Goal: Task Accomplishment & Management: Use online tool/utility

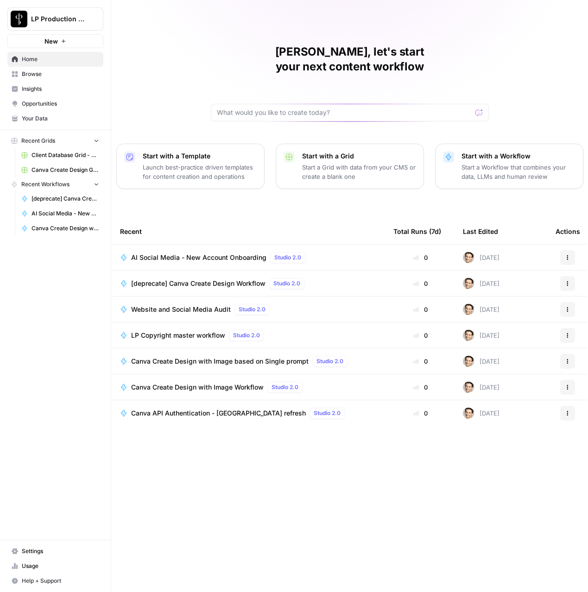
click at [35, 75] on span "Browse" at bounding box center [60, 74] width 77 height 8
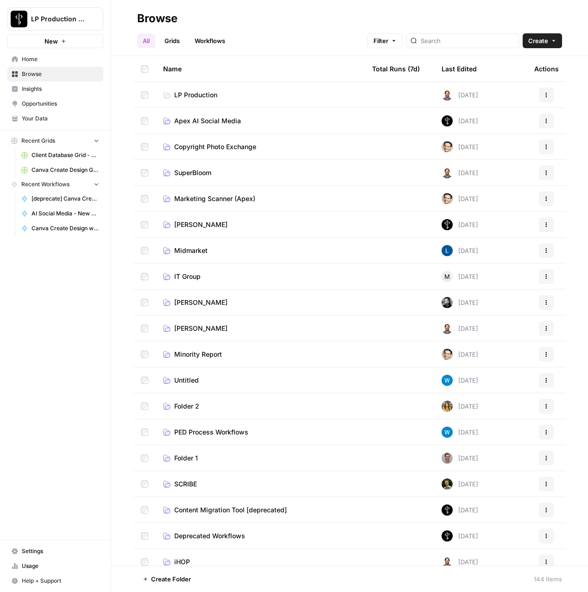
click at [219, 125] on span "Apex AI Social Media" at bounding box center [207, 120] width 67 height 9
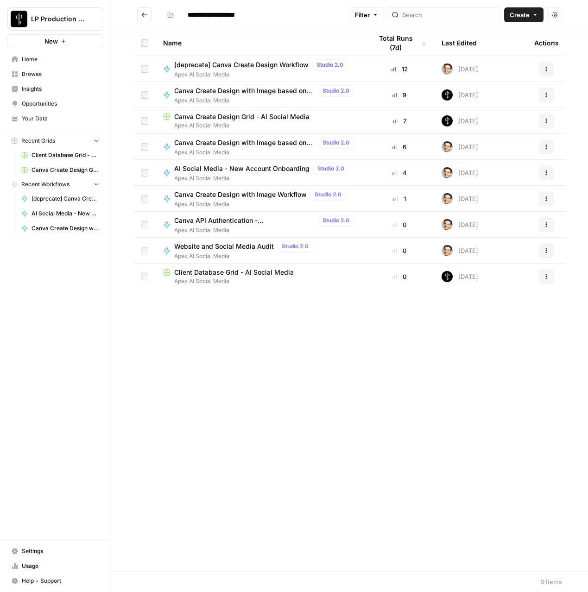
click at [146, 12] on icon "Go back" at bounding box center [144, 15] width 6 height 6
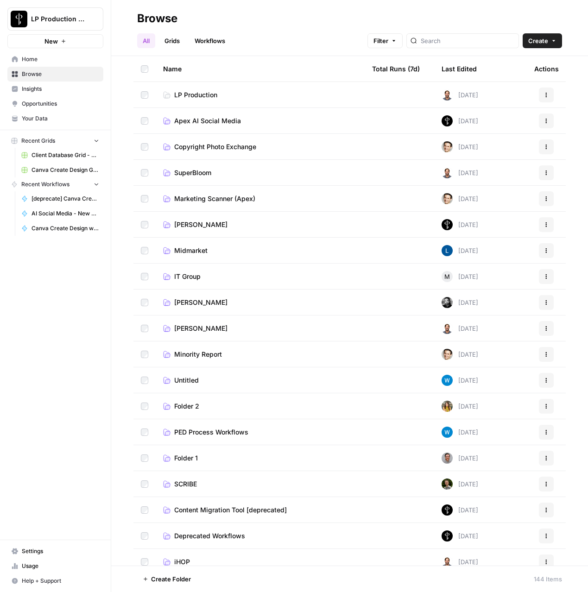
click at [190, 144] on span "Copyright Photo Exchange" at bounding box center [215, 146] width 82 height 9
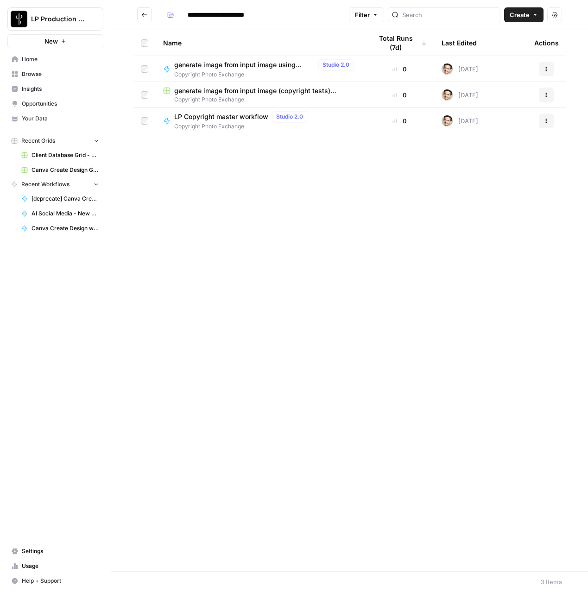
click at [194, 124] on span "Copyright Photo Exchange" at bounding box center [242, 126] width 137 height 8
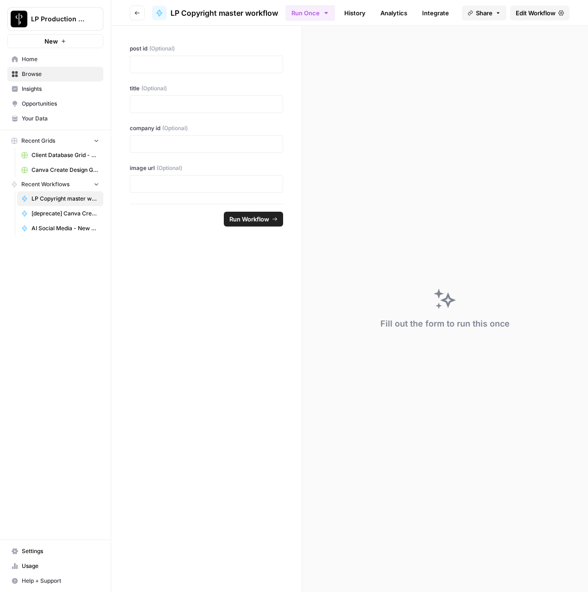
click at [554, 13] on span "Edit Workflow" at bounding box center [535, 12] width 40 height 9
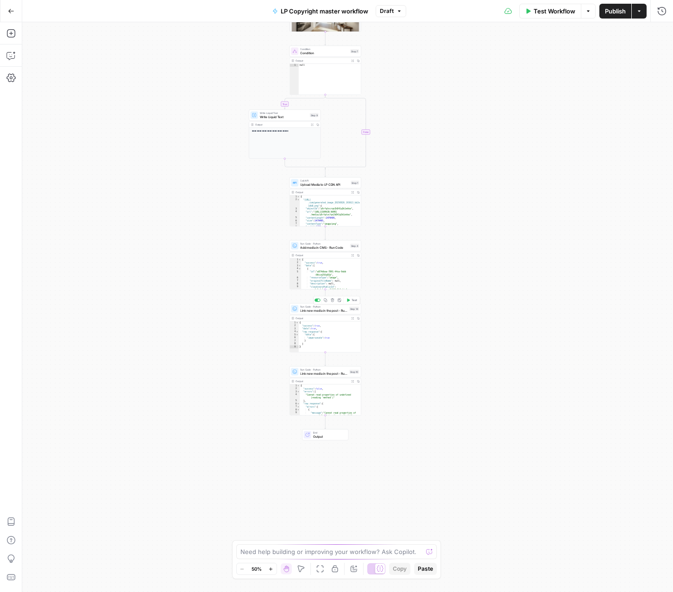
click at [314, 312] on span "Link new media in the post - Run Code" at bounding box center [323, 310] width 47 height 5
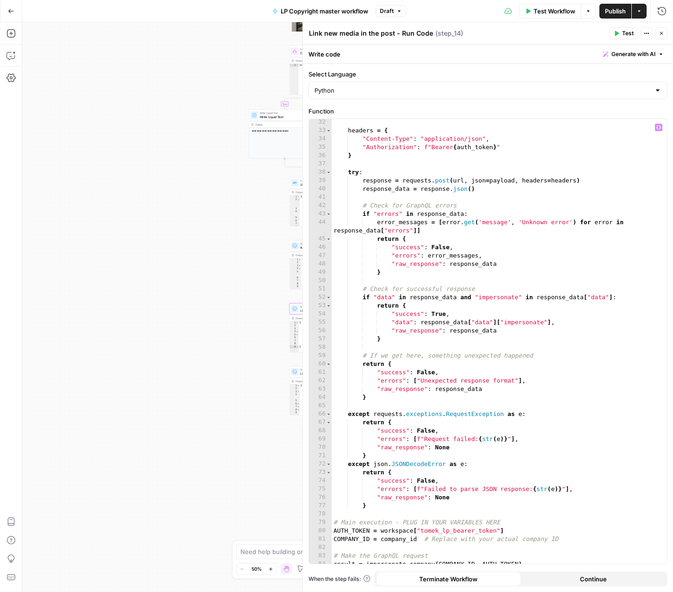
scroll to position [289, 0]
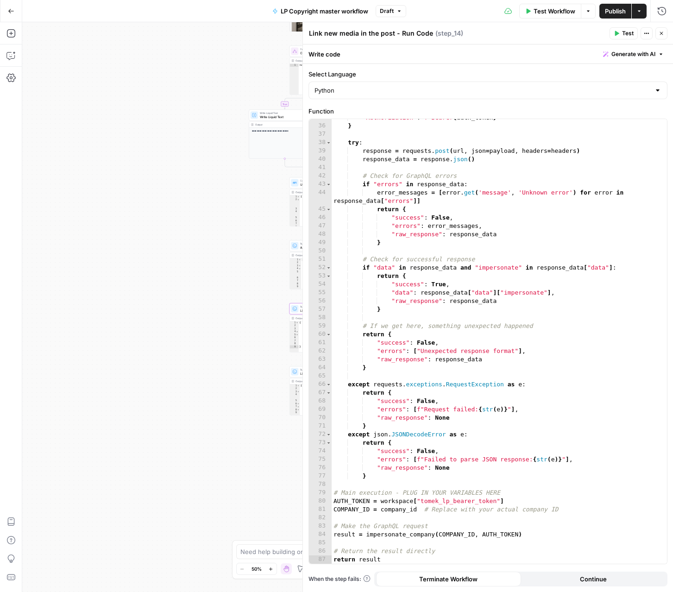
click at [587, 31] on icon "button" at bounding box center [661, 34] width 6 height 6
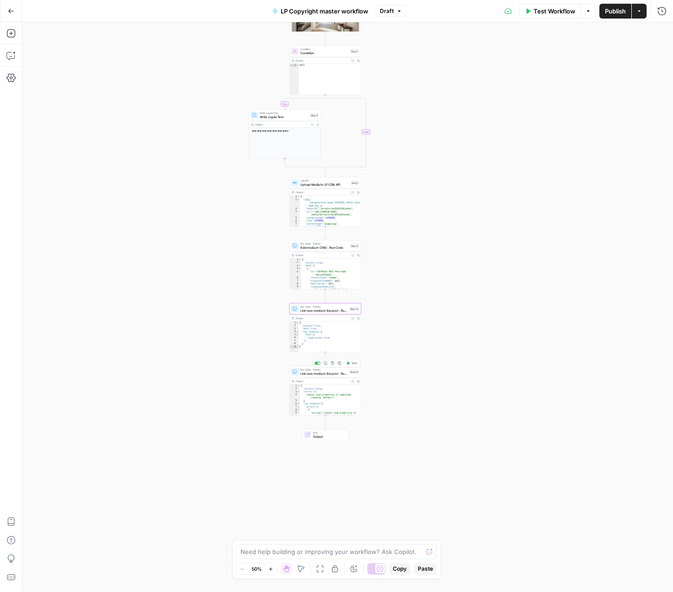
click at [316, 373] on span "Link new media in the post - Run Code" at bounding box center [323, 373] width 47 height 5
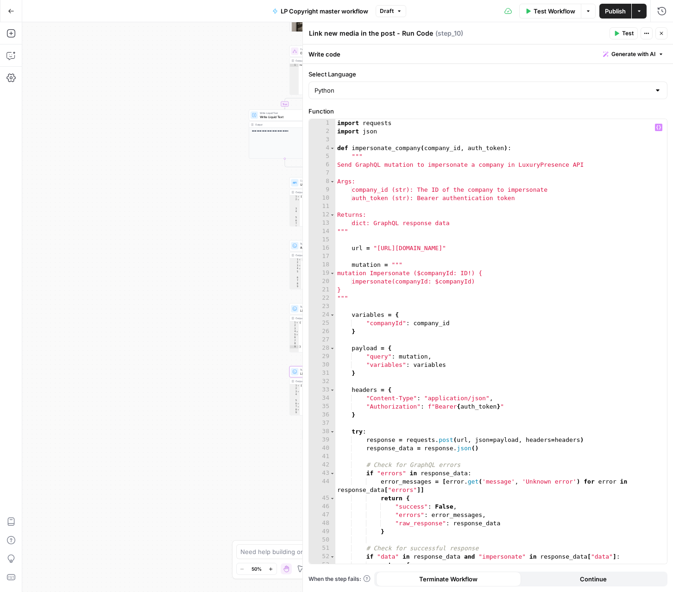
type textarea "*"
click at [382, 330] on div "import requests import json def impersonate_company ( company_id , auth_token )…" at bounding box center [501, 349] width 332 height 461
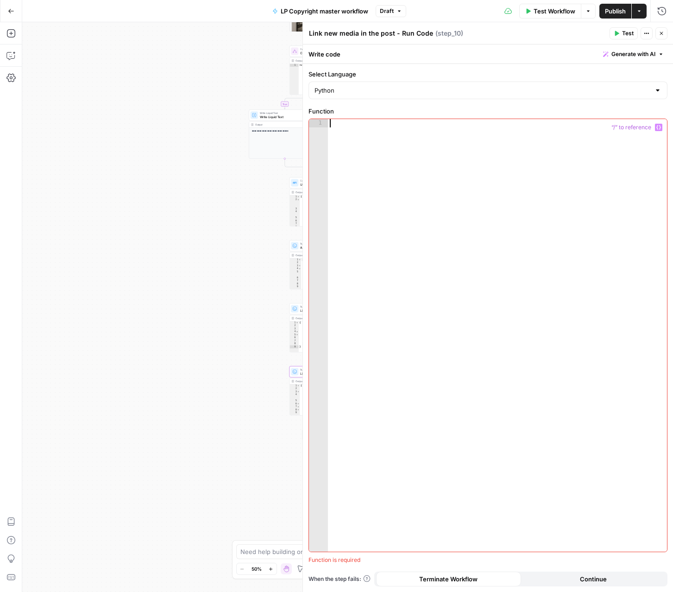
paste textarea "**********"
type textarea "**********"
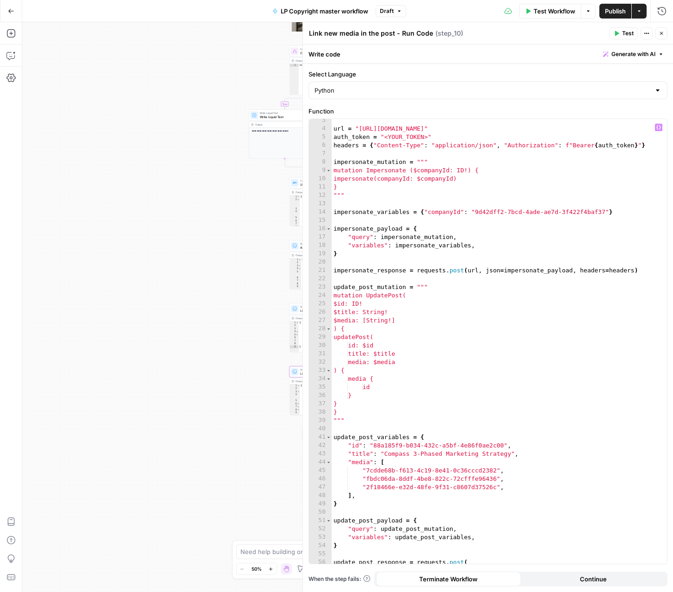
scroll to position [0, 0]
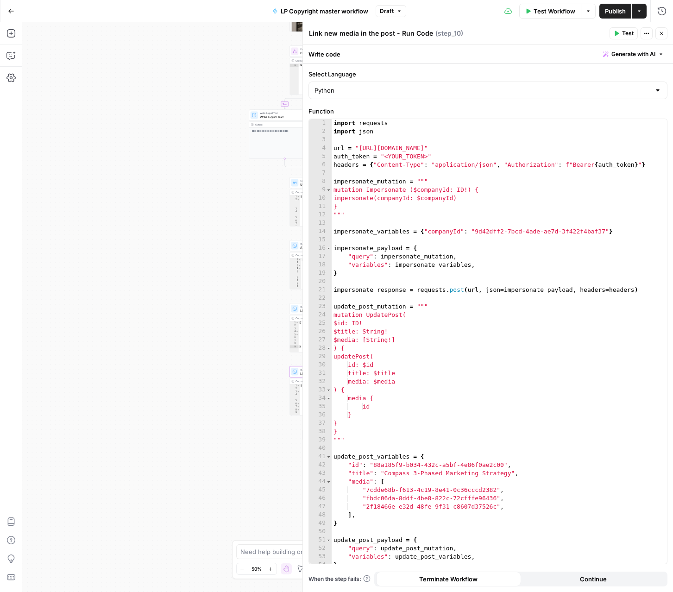
click at [294, 311] on div at bounding box center [294, 308] width 7 height 7
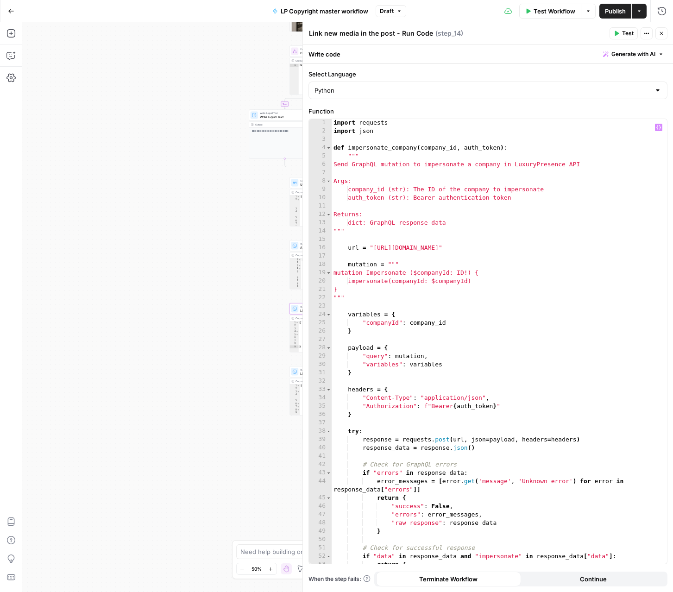
scroll to position [289, 0]
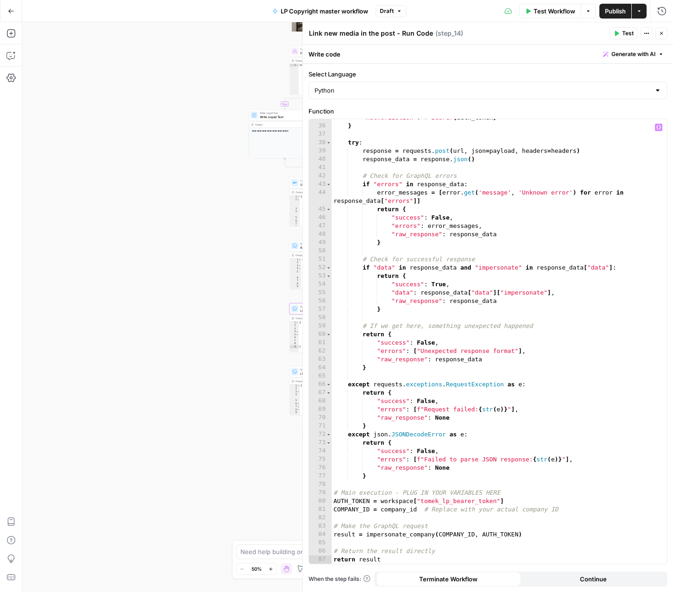
type textarea "**********"
drag, startPoint x: 507, startPoint y: 499, endPoint x: 381, endPoint y: 501, distance: 125.5
click at [381, 501] on div ""Authorization" : f"Bearer { auth_token } " } try : response = requests . post …" at bounding box center [499, 343] width 335 height 461
click at [296, 374] on div at bounding box center [294, 371] width 7 height 7
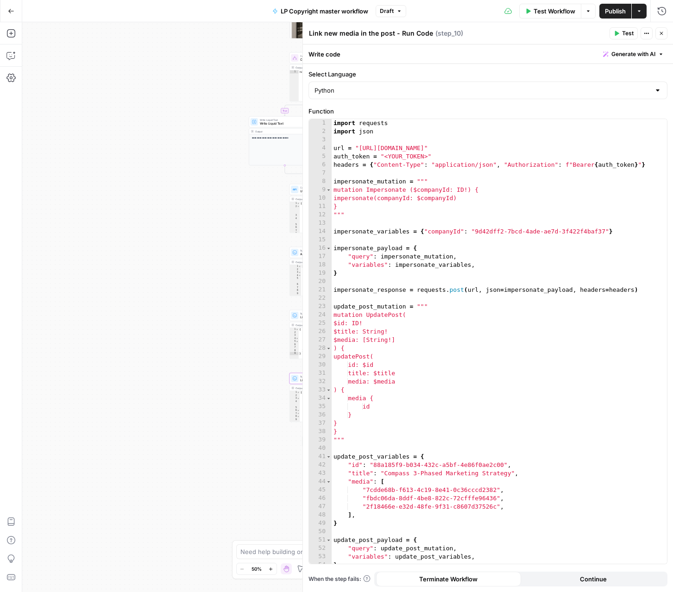
click at [295, 313] on icon at bounding box center [294, 315] width 5 height 5
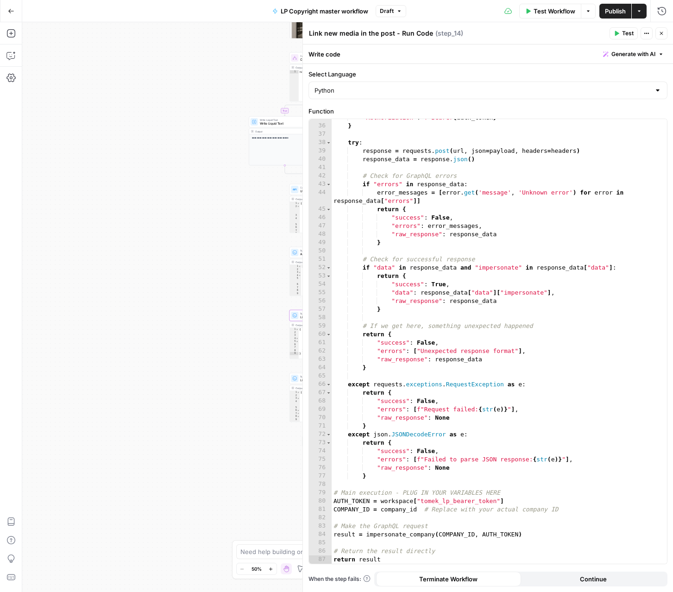
click at [250, 431] on div "**********" at bounding box center [347, 307] width 651 height 570
click at [295, 376] on div at bounding box center [294, 378] width 7 height 7
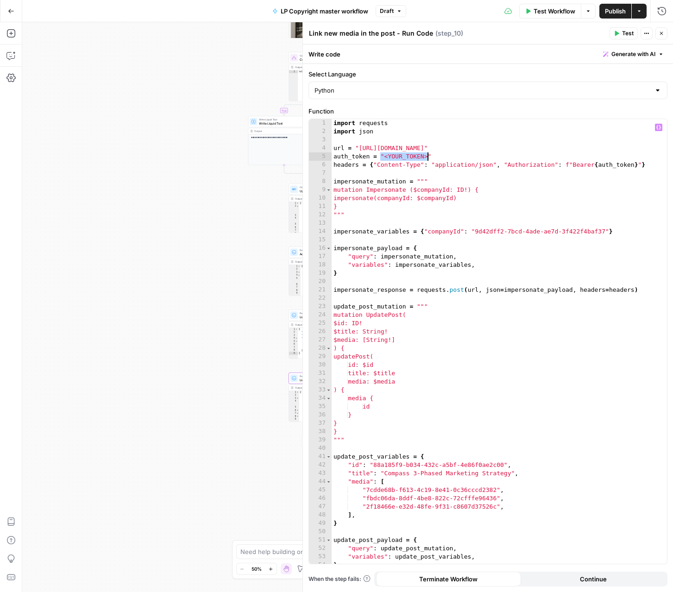
drag, startPoint x: 381, startPoint y: 155, endPoint x: 429, endPoint y: 155, distance: 47.7
click at [429, 155] on div "import requests import json url = "[URL][DOMAIN_NAME]" auth_token = "<YOUR_TOKE…" at bounding box center [499, 349] width 335 height 461
paste textarea "**********"
drag, startPoint x: 475, startPoint y: 231, endPoint x: 604, endPoint y: 231, distance: 129.2
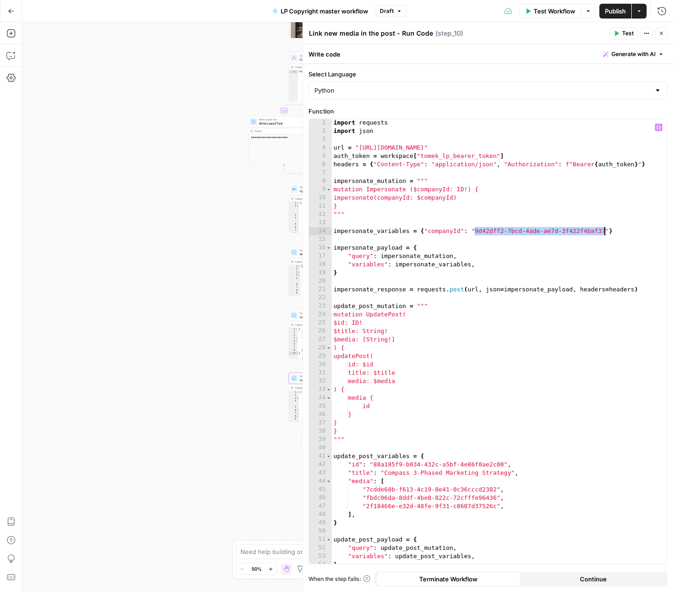
click at [587, 231] on div "import requests import json url = "[URL][DOMAIN_NAME]" auth_token = workspace […" at bounding box center [499, 349] width 335 height 461
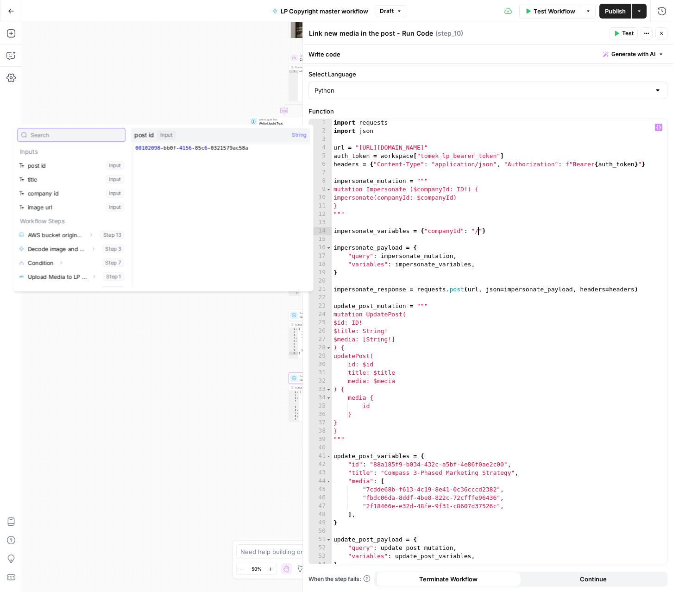
scroll to position [0, 11]
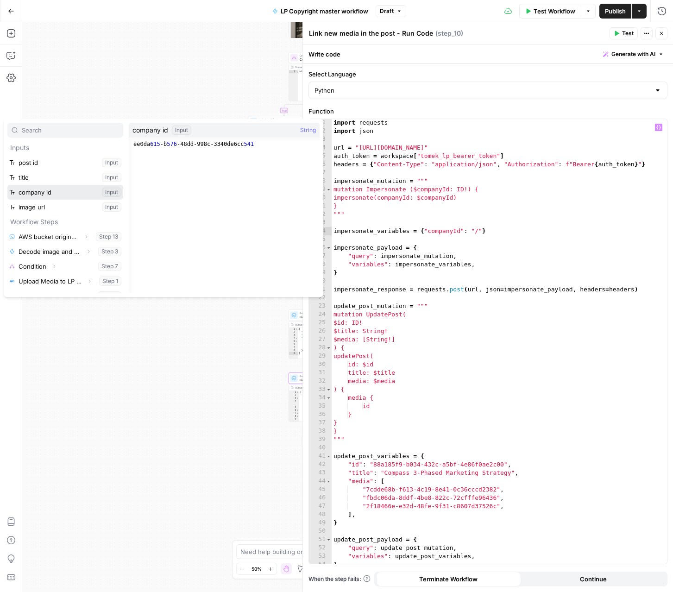
click at [49, 196] on button "Select variable company id" at bounding box center [65, 192] width 116 height 15
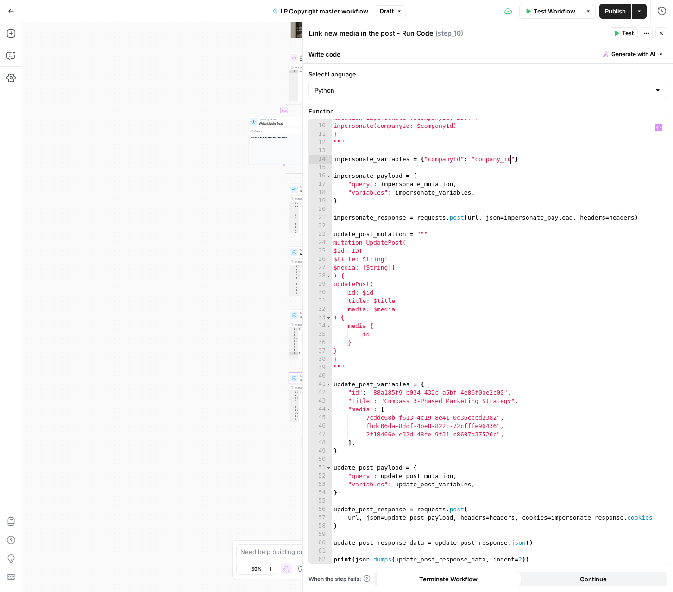
scroll to position [72, 0]
click at [375, 391] on div "mutation Impersonate ($companyId: ID!) { impersonate(companyId: $companyId) } "…" at bounding box center [499, 343] width 335 height 461
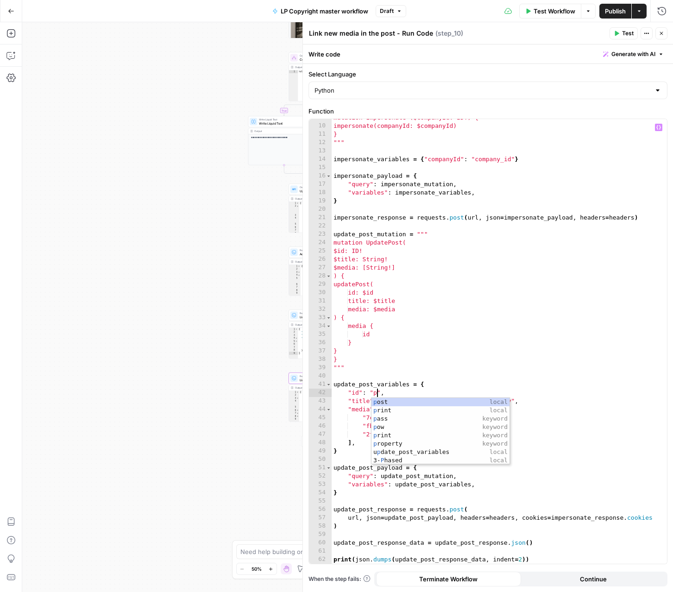
scroll to position [0, 3]
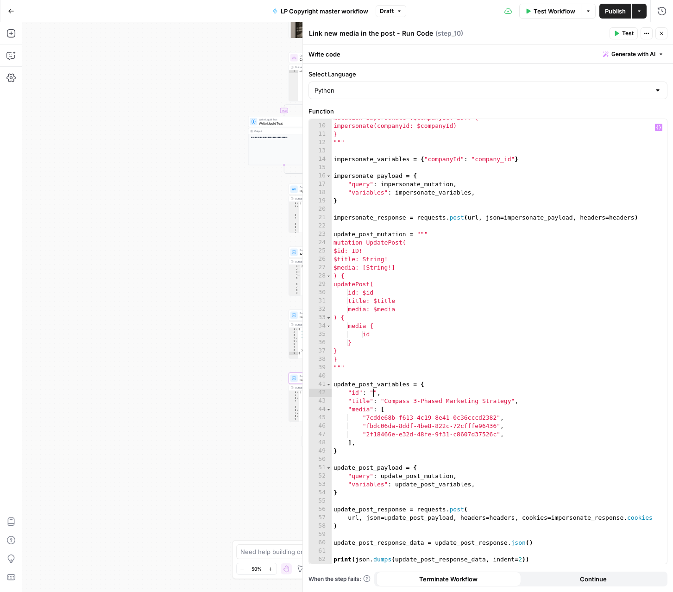
type textarea "**********"
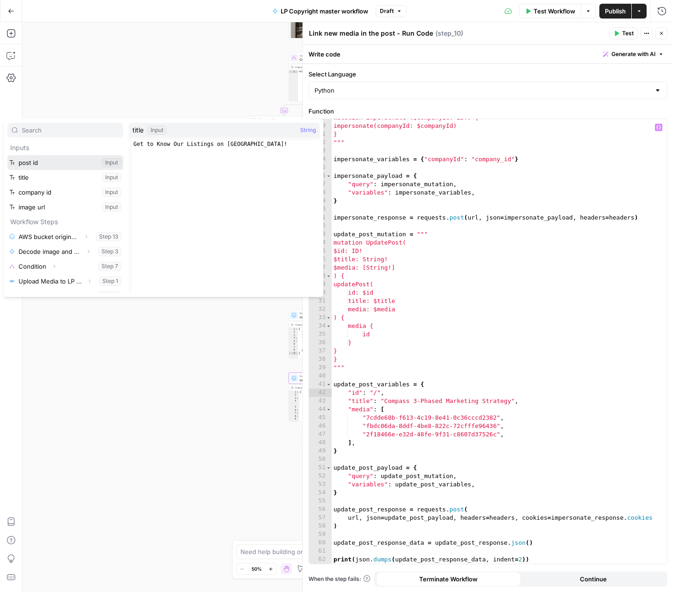
click at [7, 155] on button "Select variable post id" at bounding box center [65, 162] width 116 height 15
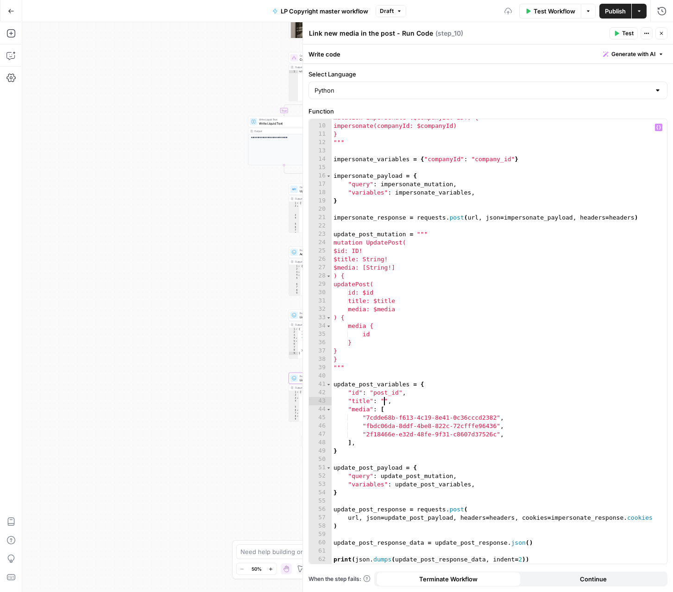
type textarea "**********"
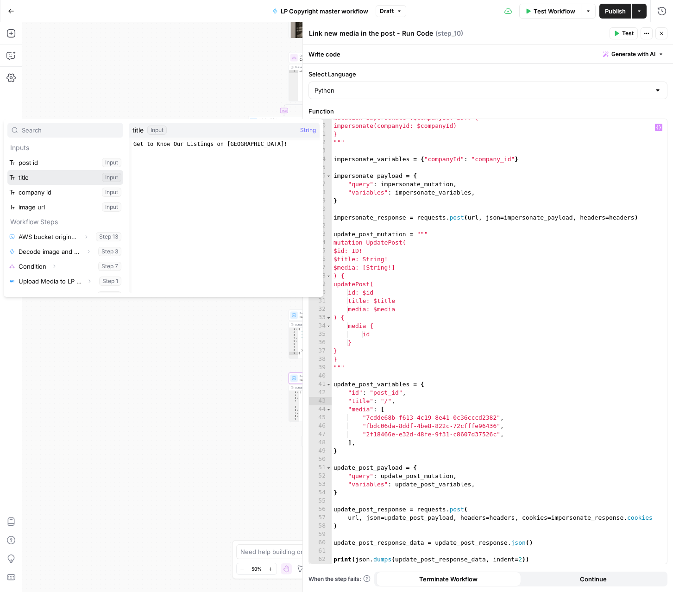
click at [7, 170] on button "Select variable title" at bounding box center [65, 177] width 116 height 15
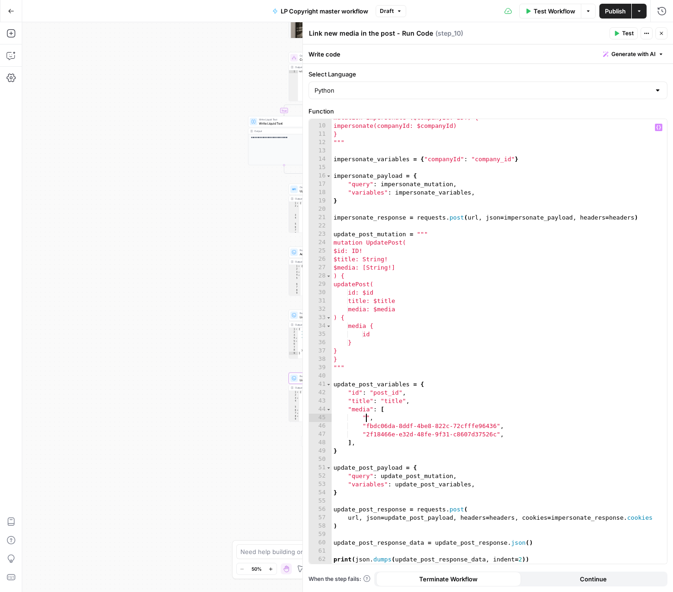
scroll to position [0, 2]
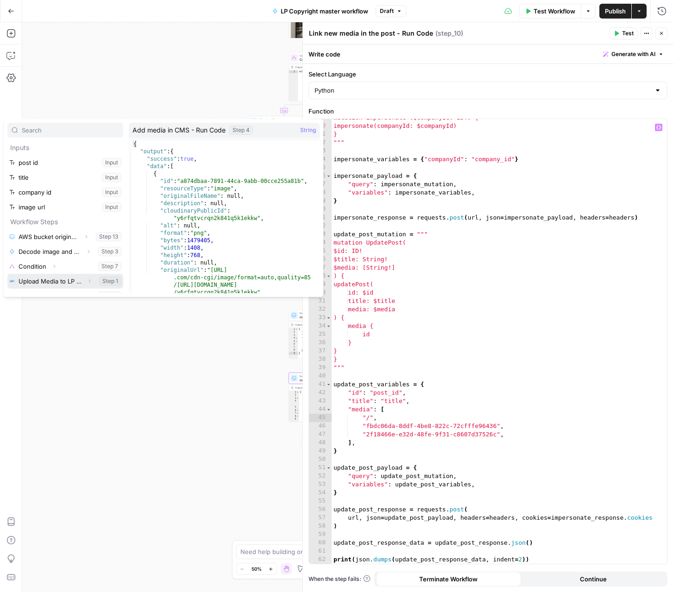
click at [90, 278] on button "Expand" at bounding box center [89, 281] width 12 height 12
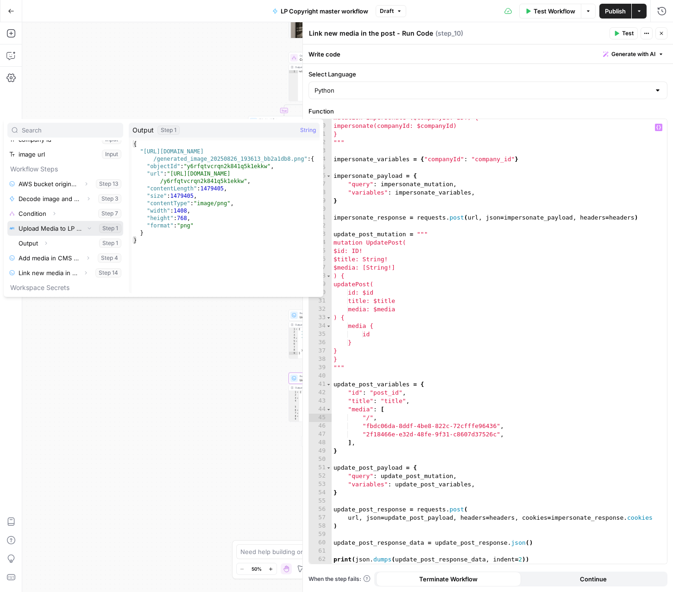
scroll to position [53, 0]
click at [46, 244] on icon "button" at bounding box center [46, 243] width 6 height 6
click at [48, 244] on icon "button" at bounding box center [46, 243] width 6 height 6
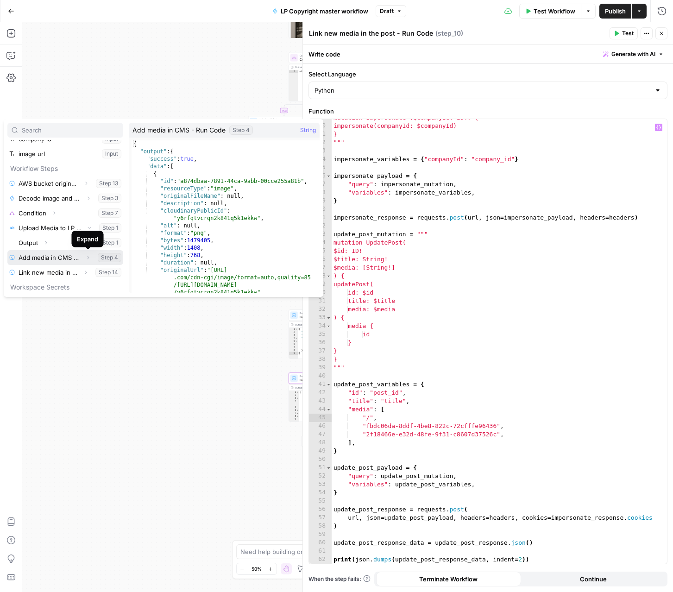
click at [90, 257] on icon "button" at bounding box center [88, 258] width 6 height 6
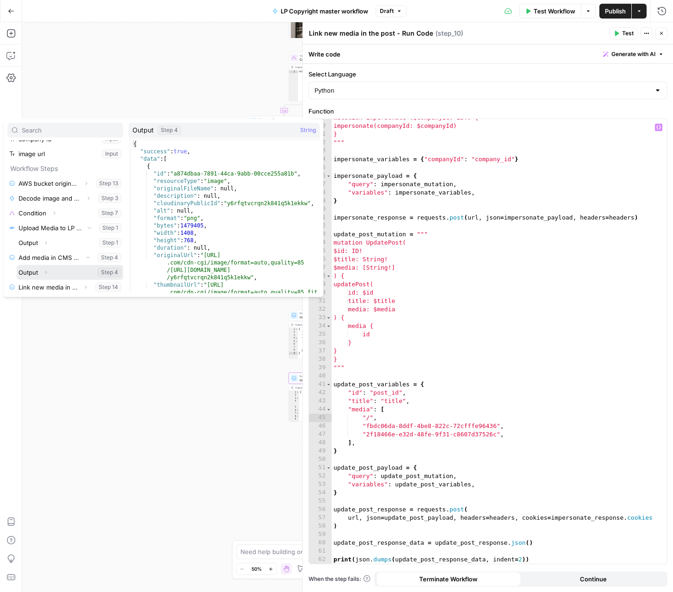
click at [49, 269] on button "Expand" at bounding box center [46, 272] width 12 height 12
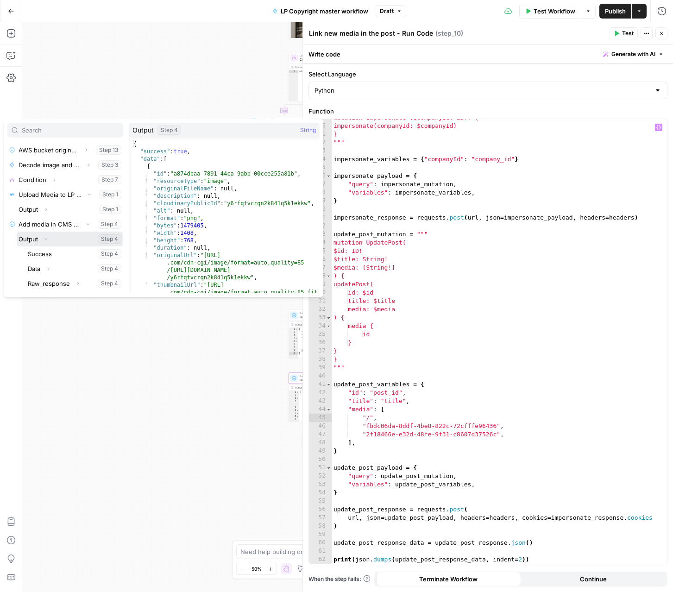
scroll to position [88, 0]
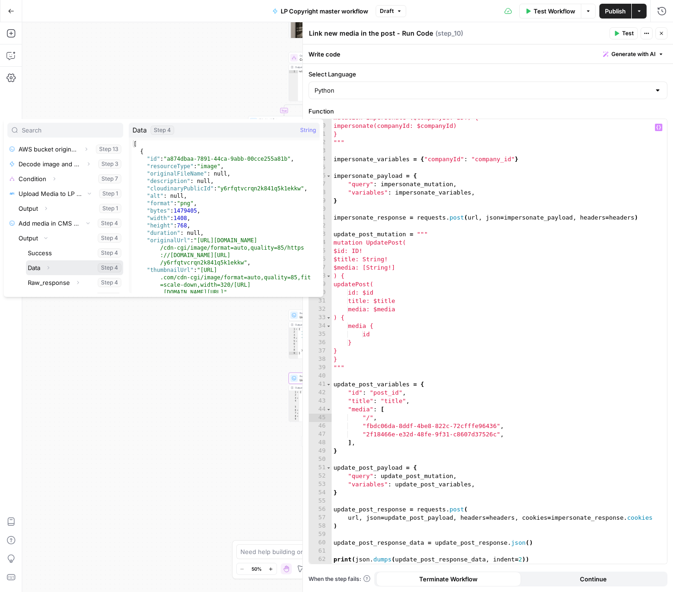
click at [50, 267] on icon "button" at bounding box center [48, 268] width 6 height 6
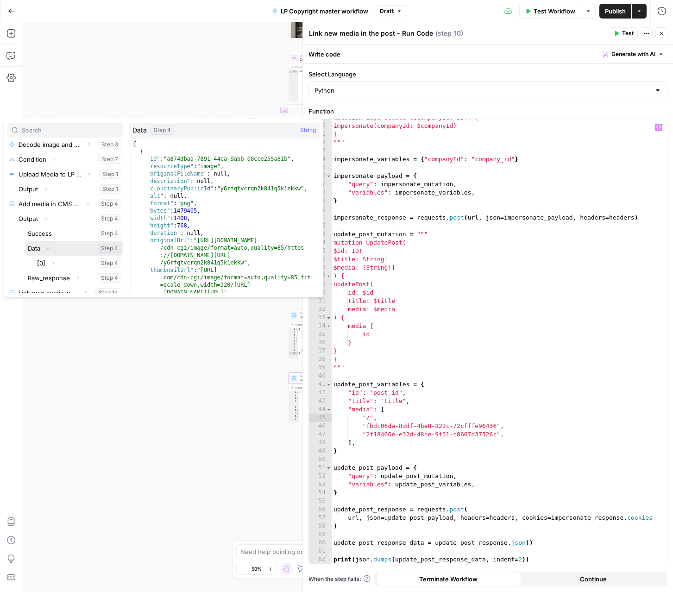
scroll to position [110, 0]
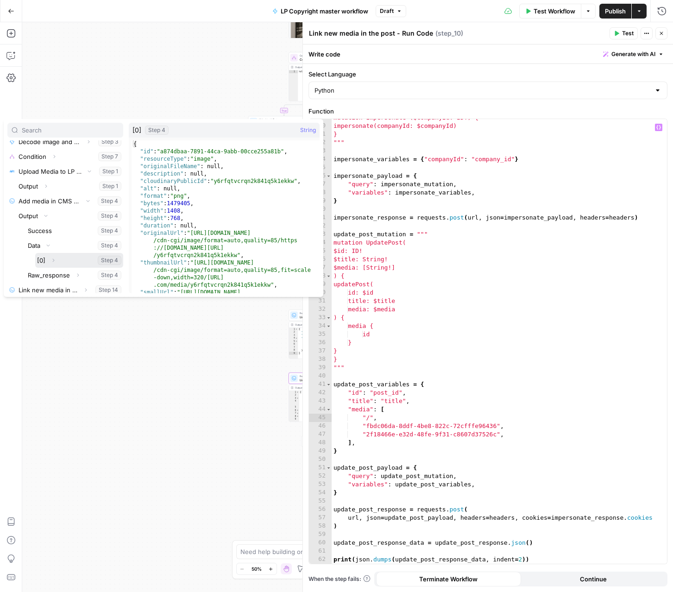
click at [50, 262] on icon "button" at bounding box center [53, 260] width 6 height 6
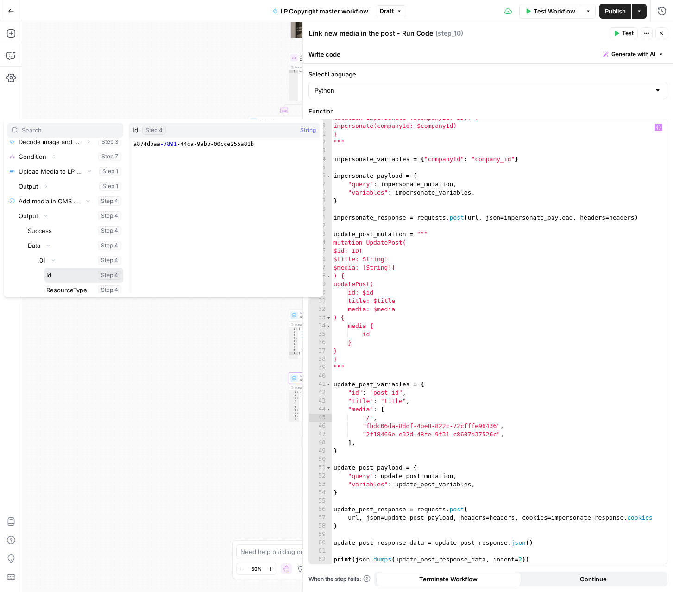
click at [52, 272] on button "Select variable Id" at bounding box center [83, 275] width 79 height 15
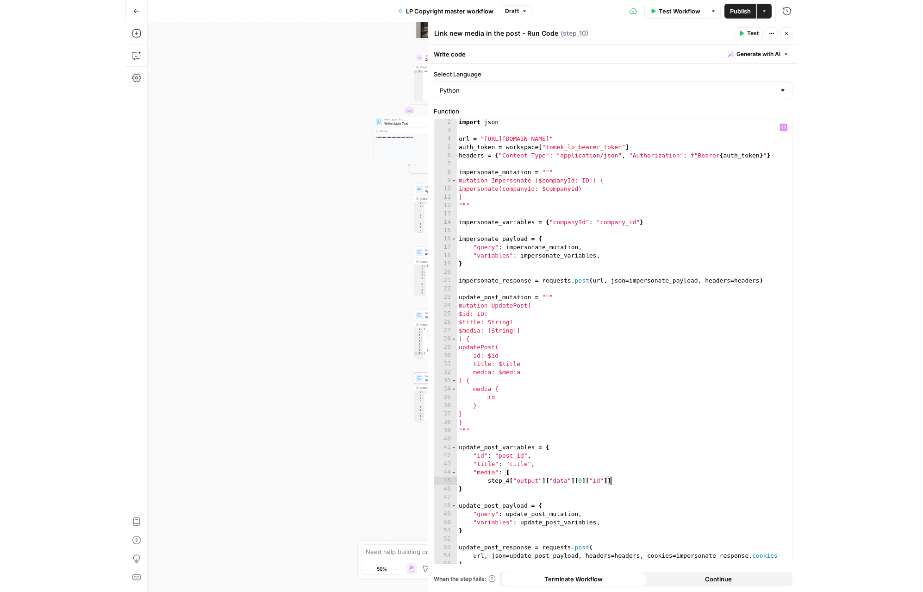
scroll to position [0, 0]
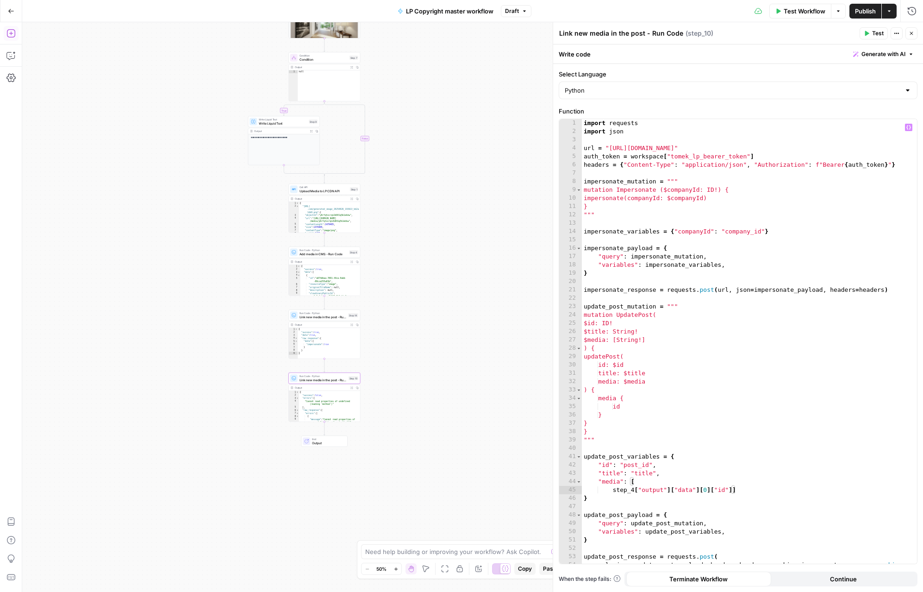
click at [587, 34] on button "Test" at bounding box center [874, 33] width 28 height 12
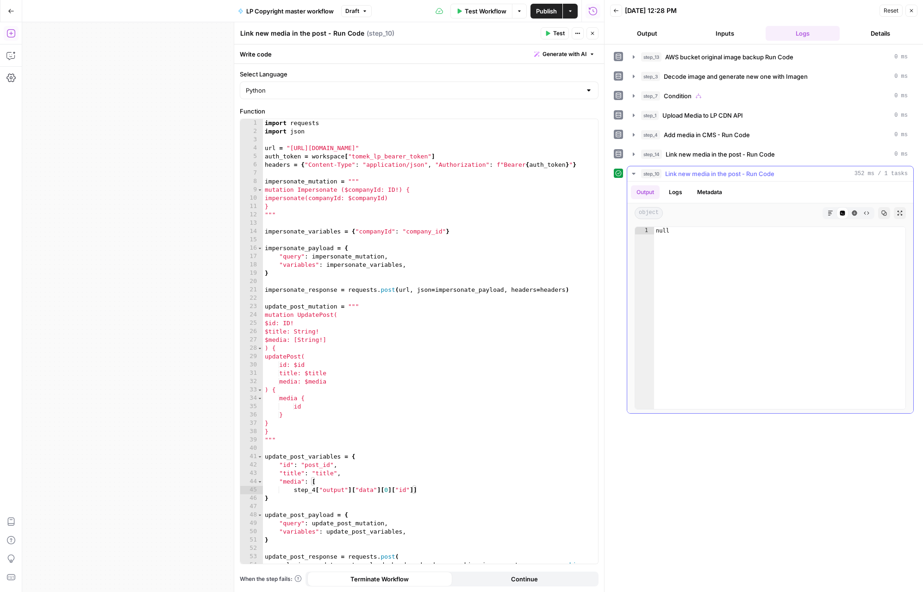
click at [587, 192] on button "Logs" at bounding box center [676, 192] width 25 height 14
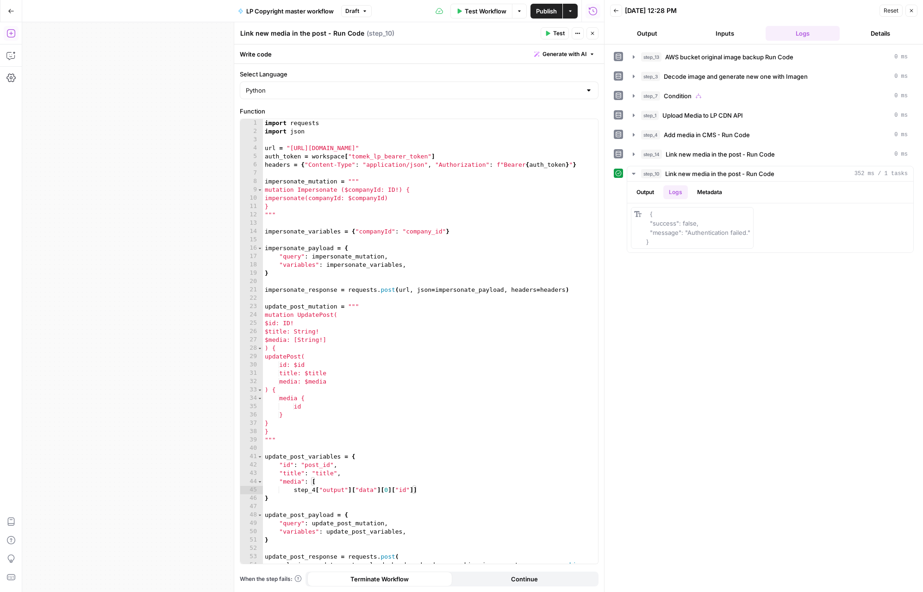
click at [547, 29] on button "Test" at bounding box center [555, 33] width 28 height 12
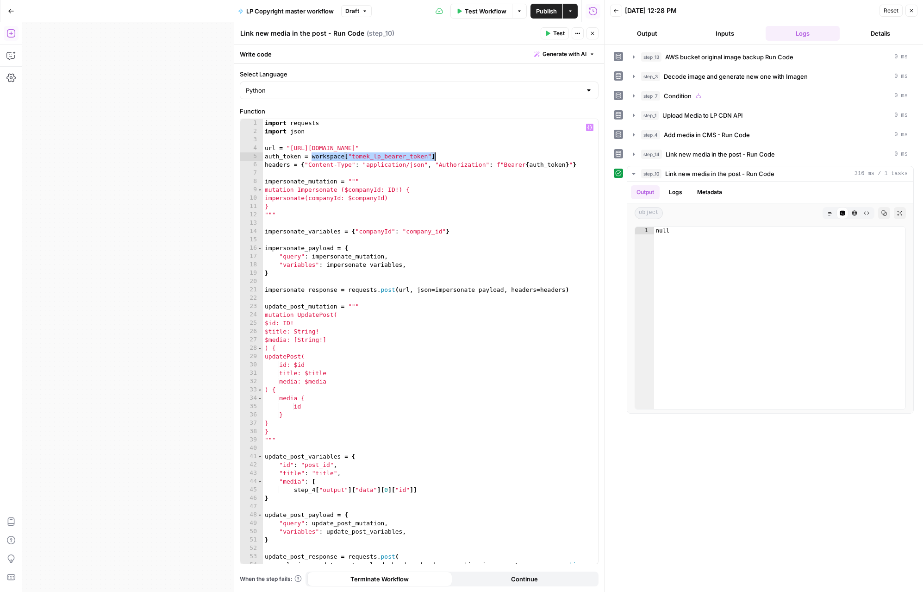
drag, startPoint x: 313, startPoint y: 156, endPoint x: 438, endPoint y: 156, distance: 125.5
click at [438, 156] on div "import requests import json url = "[URL][DOMAIN_NAME]" auth_token = workspace […" at bounding box center [430, 349] width 335 height 461
type textarea "**********"
paste textarea
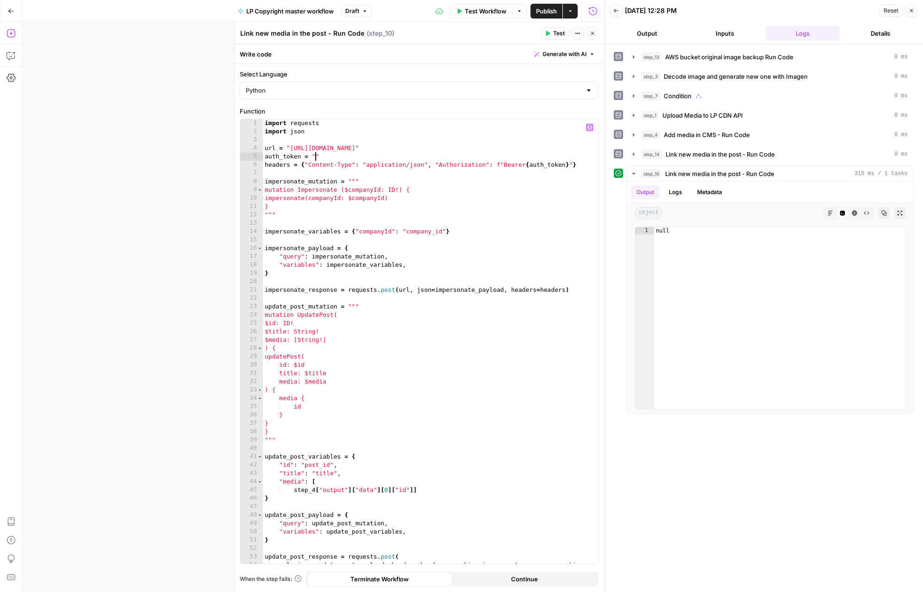
scroll to position [0, 0]
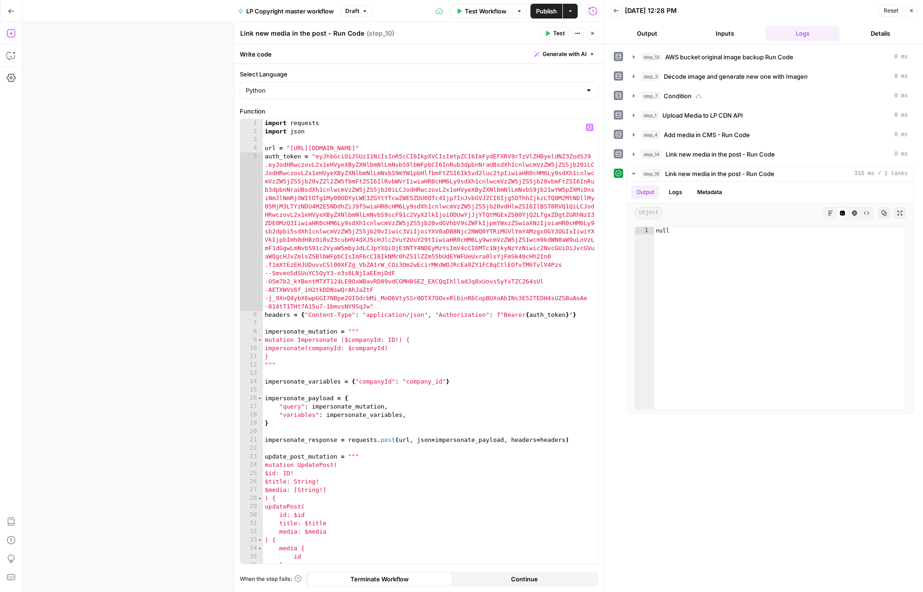
click at [555, 31] on span "Test" at bounding box center [559, 33] width 12 height 8
click at [587, 194] on button "Logs" at bounding box center [676, 192] width 25 height 14
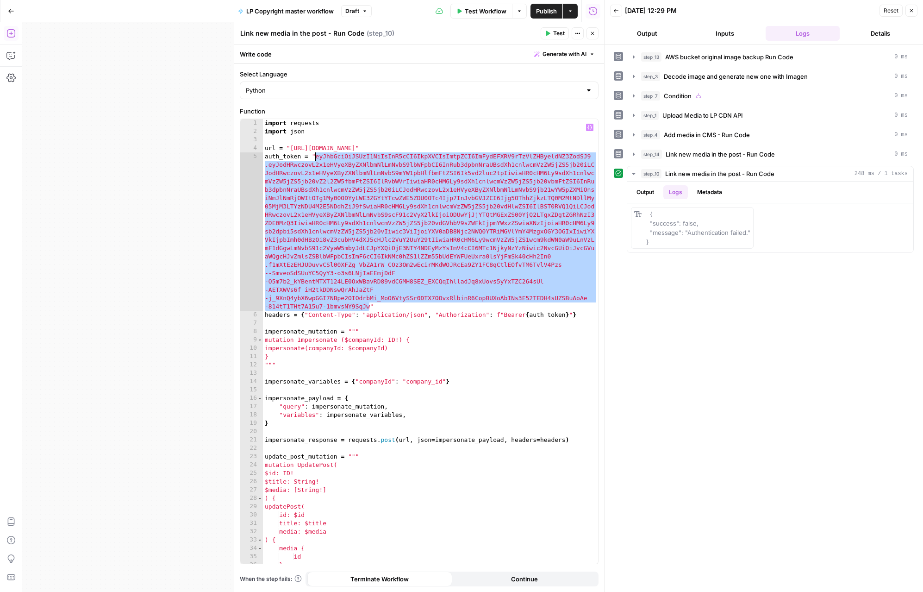
drag, startPoint x: 370, startPoint y: 304, endPoint x: 317, endPoint y: 157, distance: 156.7
click at [317, 157] on div "import requests import json url = "[URL][DOMAIN_NAME]" auth_token = "eyJhbGciOi…" at bounding box center [430, 349] width 335 height 461
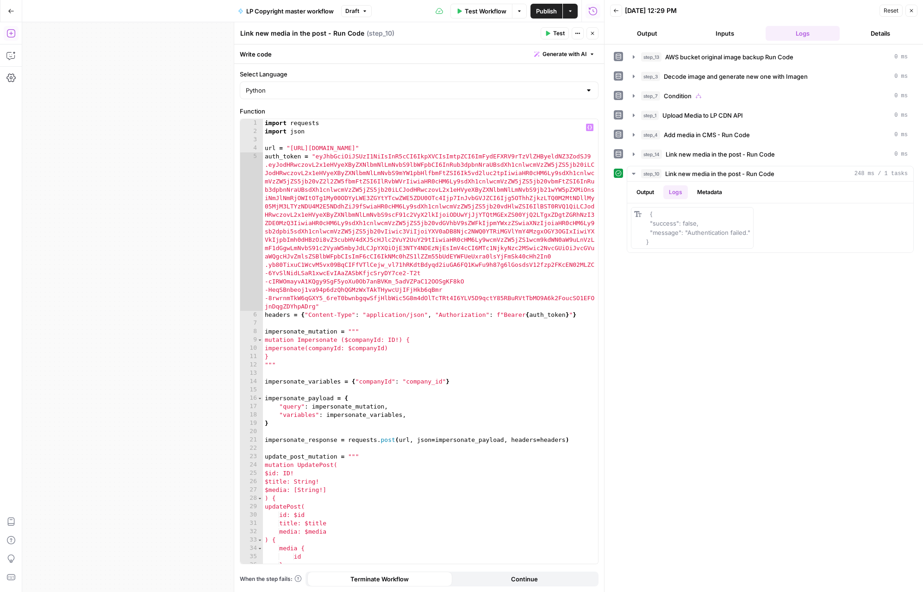
click at [552, 32] on button "Test" at bounding box center [555, 33] width 28 height 12
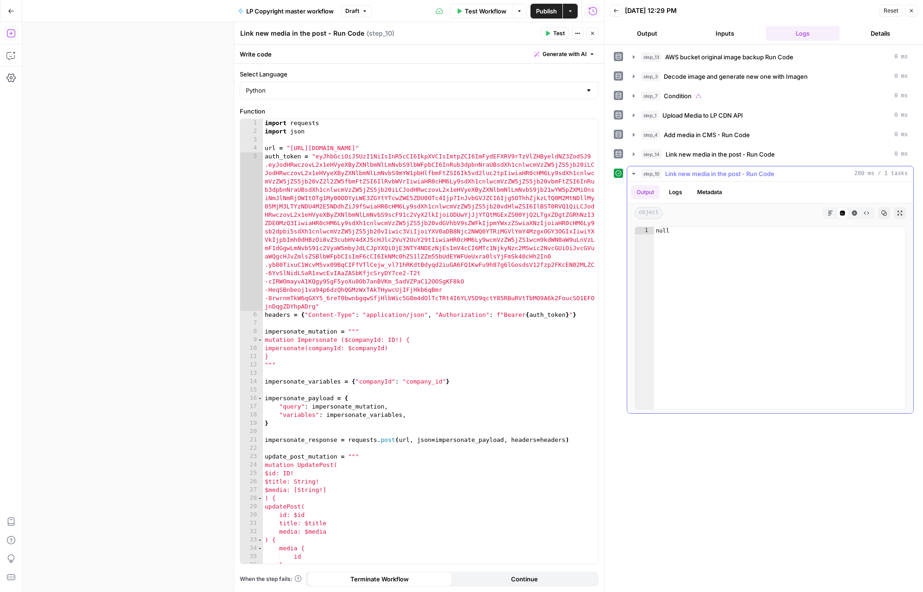
click at [587, 193] on button "Logs" at bounding box center [676, 192] width 25 height 14
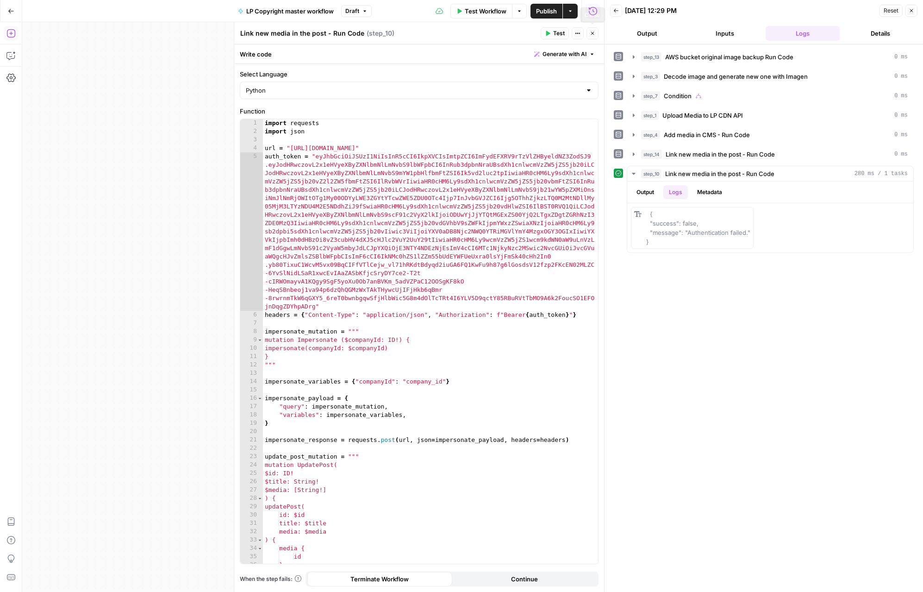
click at [587, 31] on icon "button" at bounding box center [593, 34] width 6 height 6
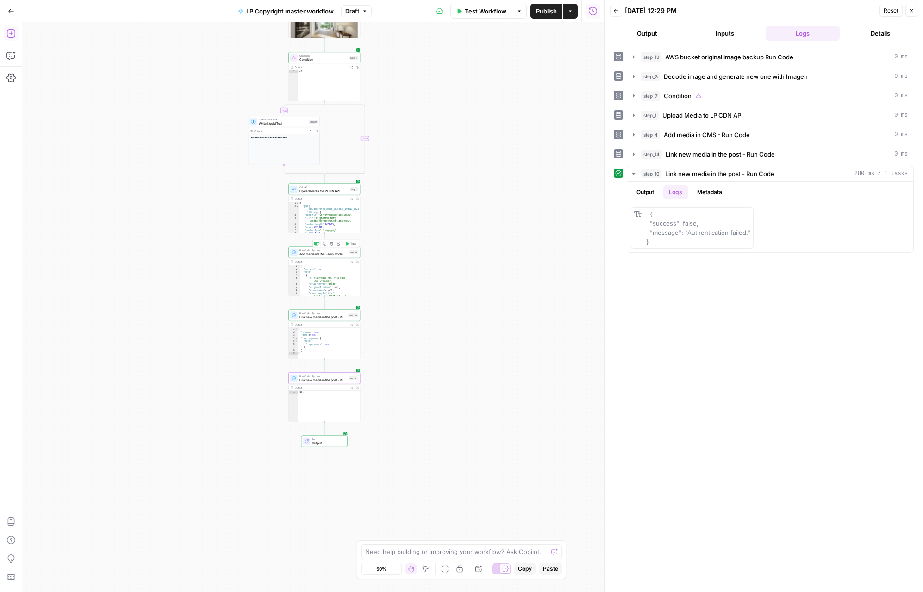
click at [336, 254] on span "Add media in CMS - Run Code" at bounding box center [324, 253] width 48 height 5
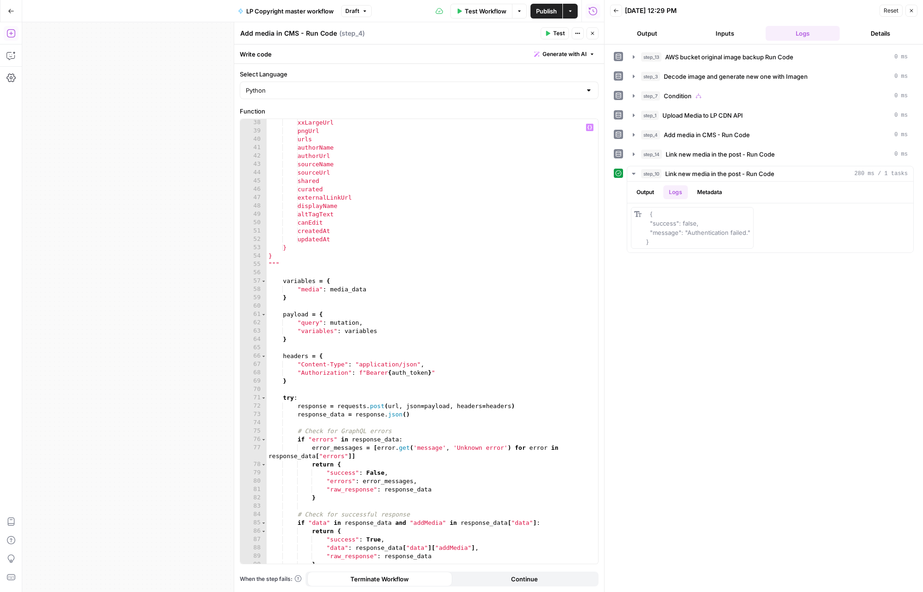
scroll to position [289, 0]
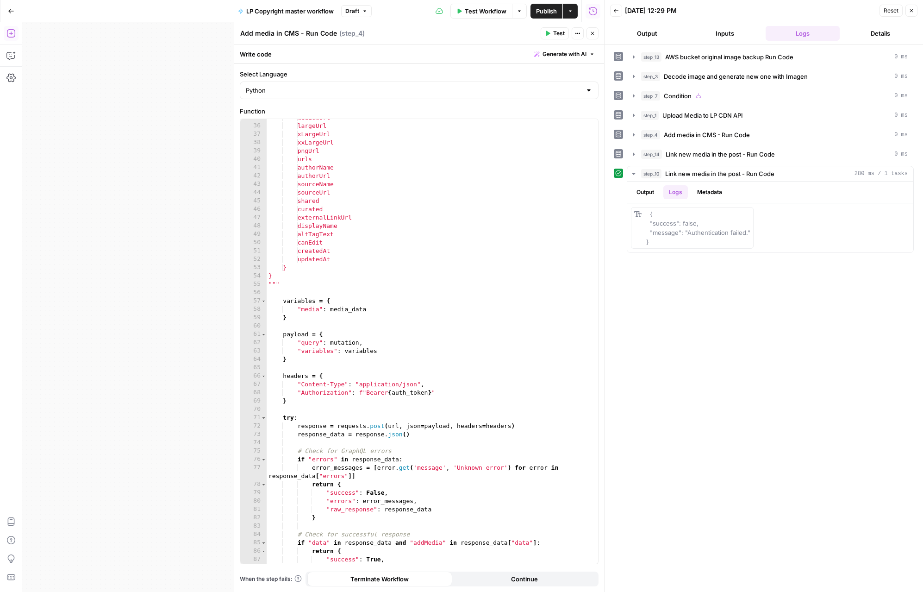
click at [558, 29] on button "Test" at bounding box center [555, 33] width 28 height 12
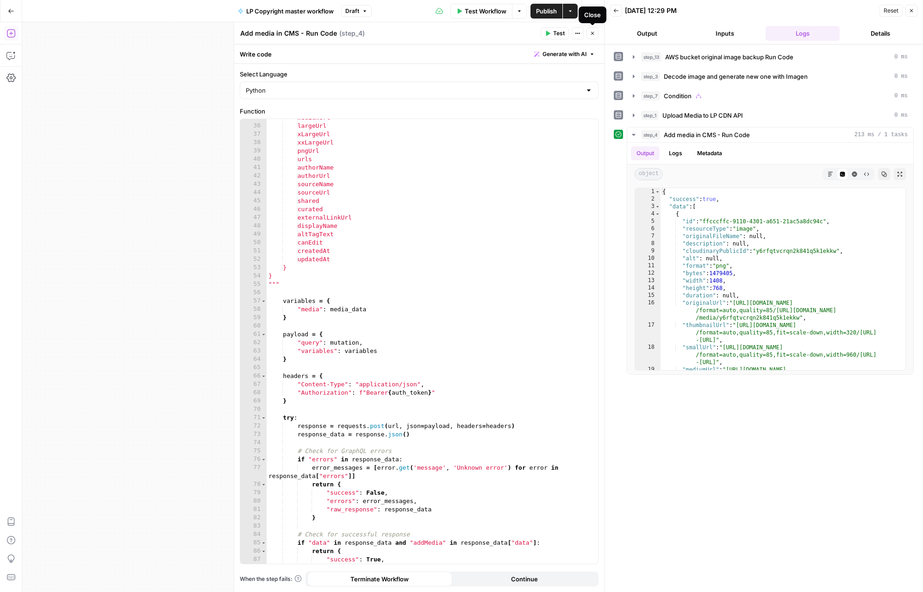
click at [587, 31] on icon "button" at bounding box center [593, 34] width 6 height 6
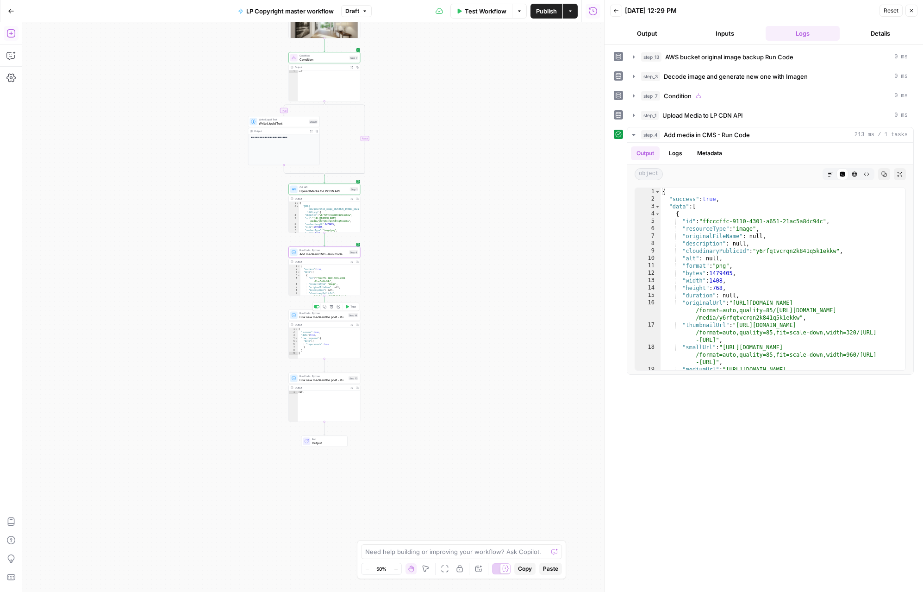
click at [310, 314] on span "Link new media in the post - Run Code" at bounding box center [323, 316] width 47 height 5
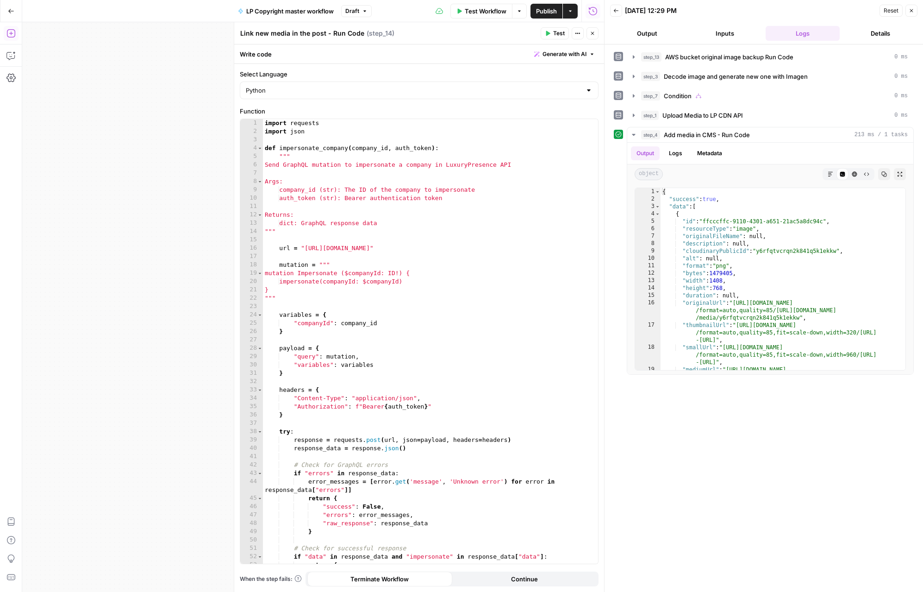
click at [550, 35] on icon "button" at bounding box center [548, 34] width 6 height 6
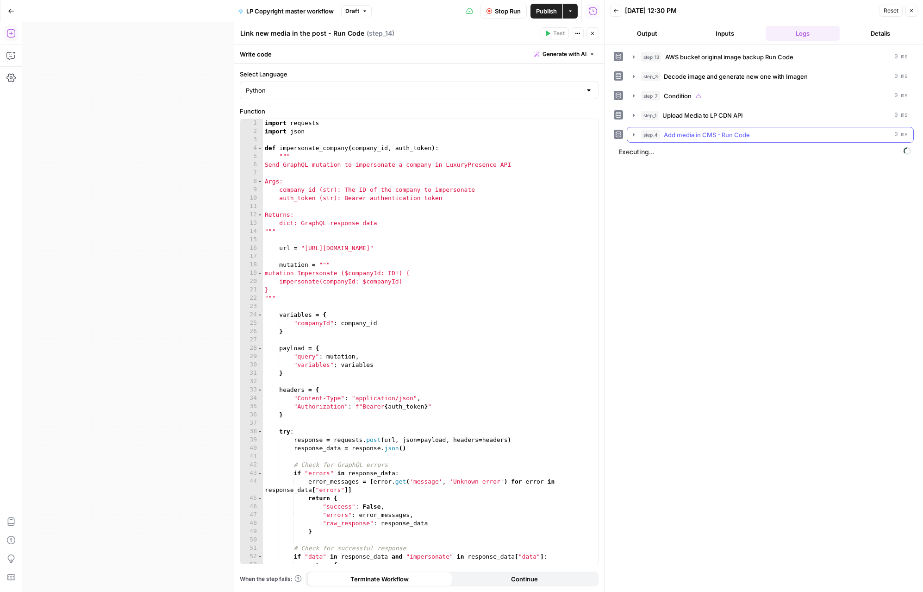
click at [587, 135] on icon "button" at bounding box center [634, 134] width 2 height 3
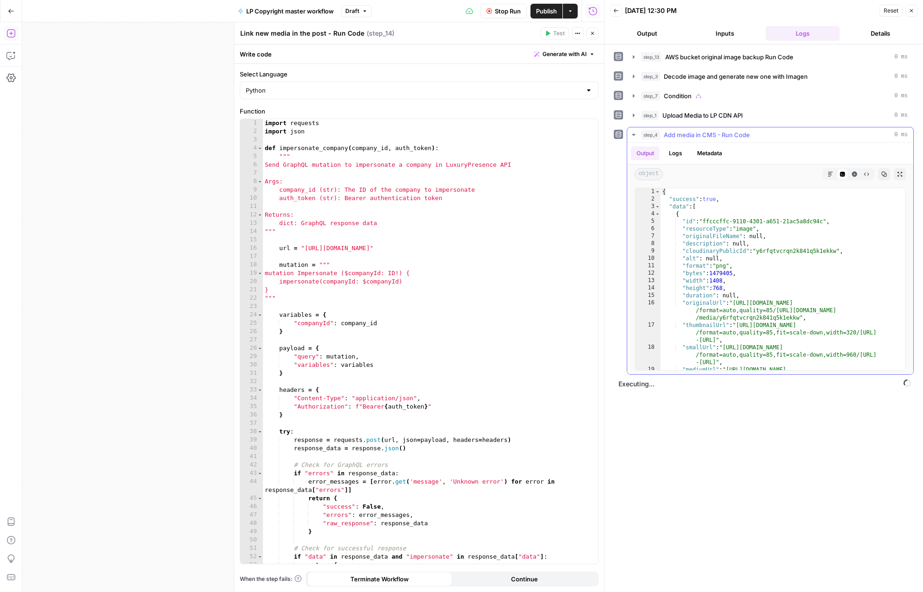
click at [587, 135] on icon "button" at bounding box center [633, 135] width 3 height 2
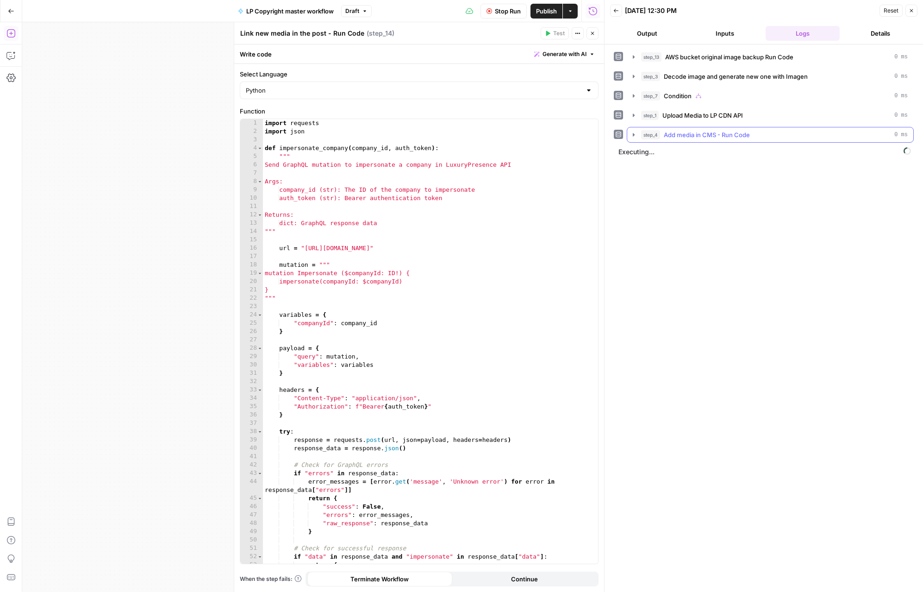
click at [587, 134] on icon "button" at bounding box center [633, 134] width 7 height 7
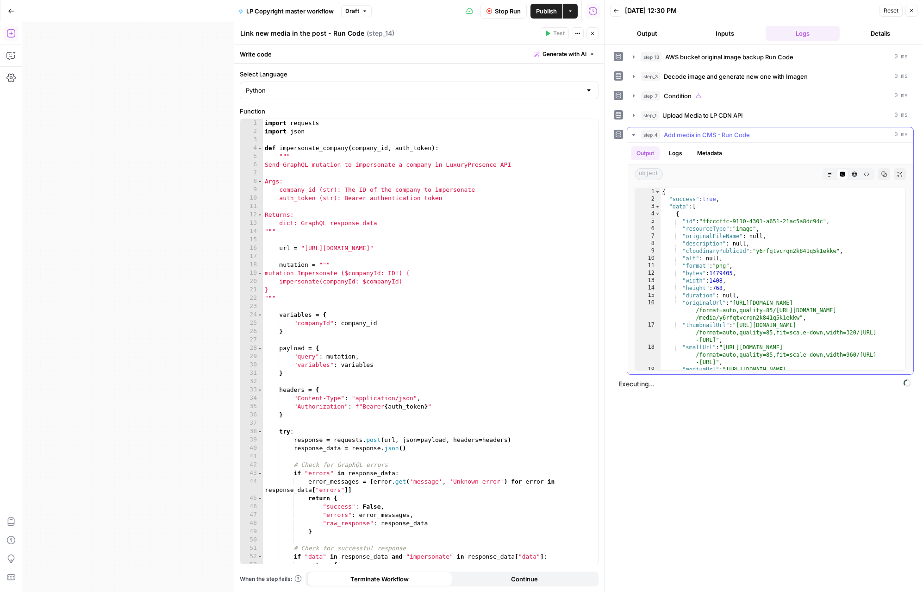
click at [587, 133] on icon "button" at bounding box center [633, 134] width 7 height 7
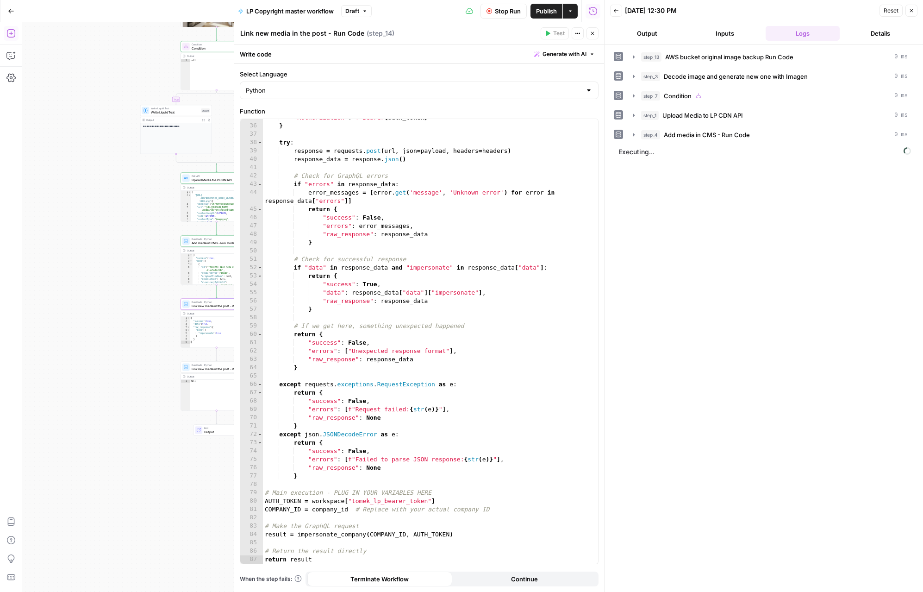
drag, startPoint x: 189, startPoint y: 187, endPoint x: 58, endPoint y: 173, distance: 131.8
click at [58, 173] on div "**********" at bounding box center [313, 307] width 582 height 570
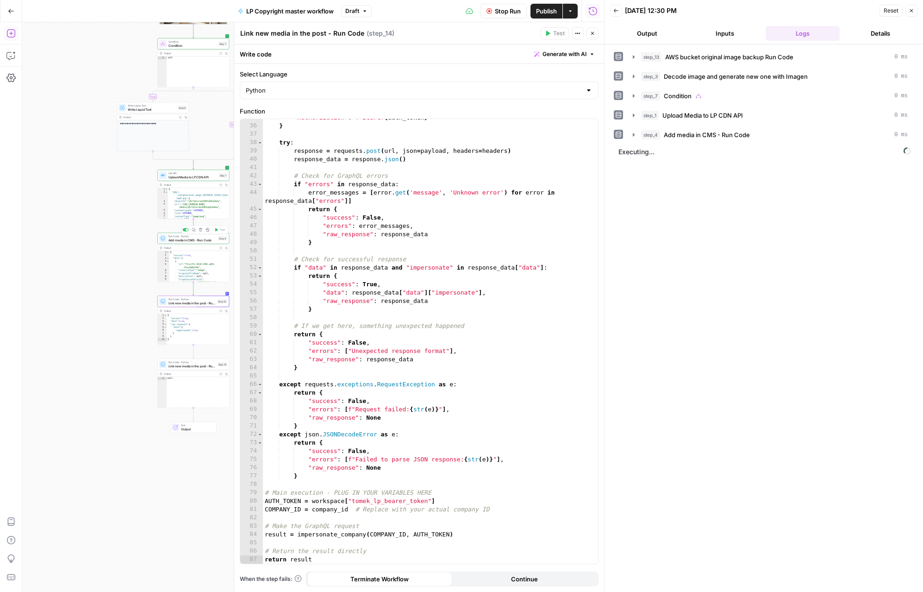
click at [182, 238] on span "Add media in CMS - Run Code" at bounding box center [193, 240] width 48 height 5
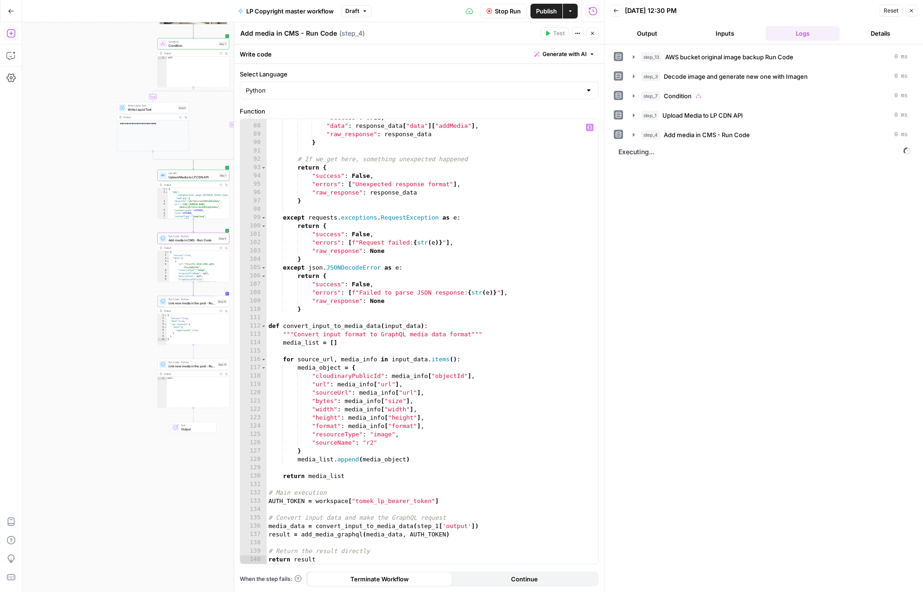
scroll to position [729, 0]
click at [201, 302] on span "Link new media in the post - Run Code" at bounding box center [192, 303] width 47 height 5
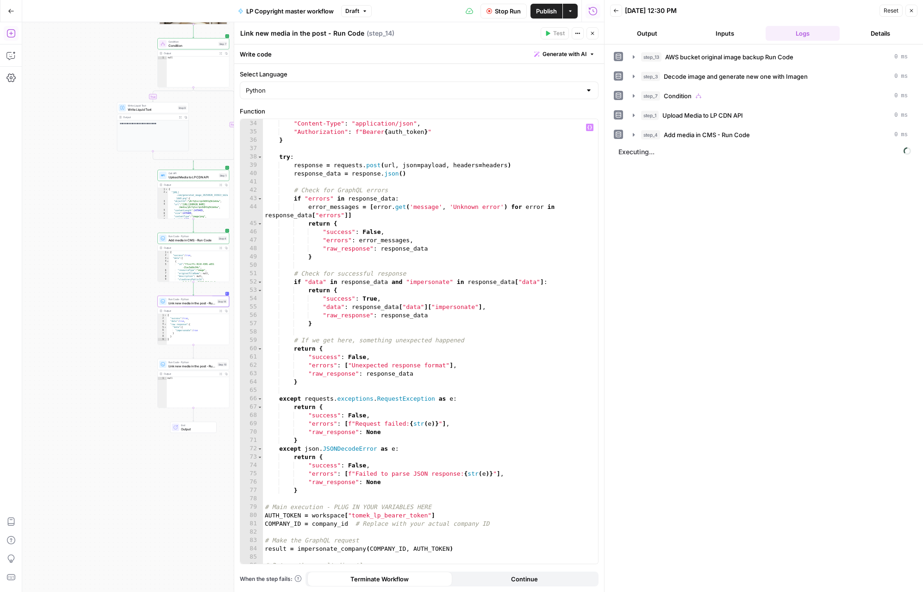
scroll to position [289, 0]
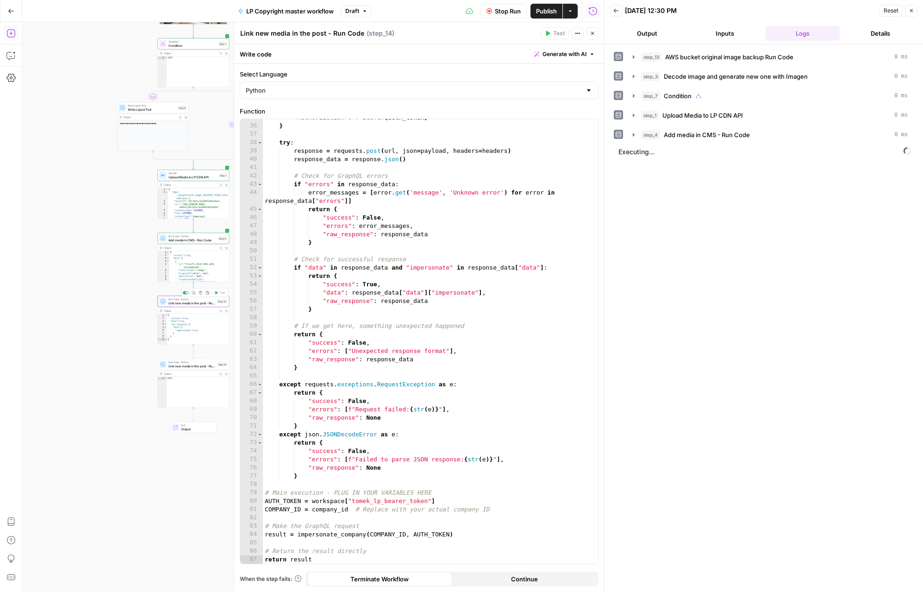
click at [206, 302] on span "Link new media in the post - Run Code" at bounding box center [192, 303] width 47 height 5
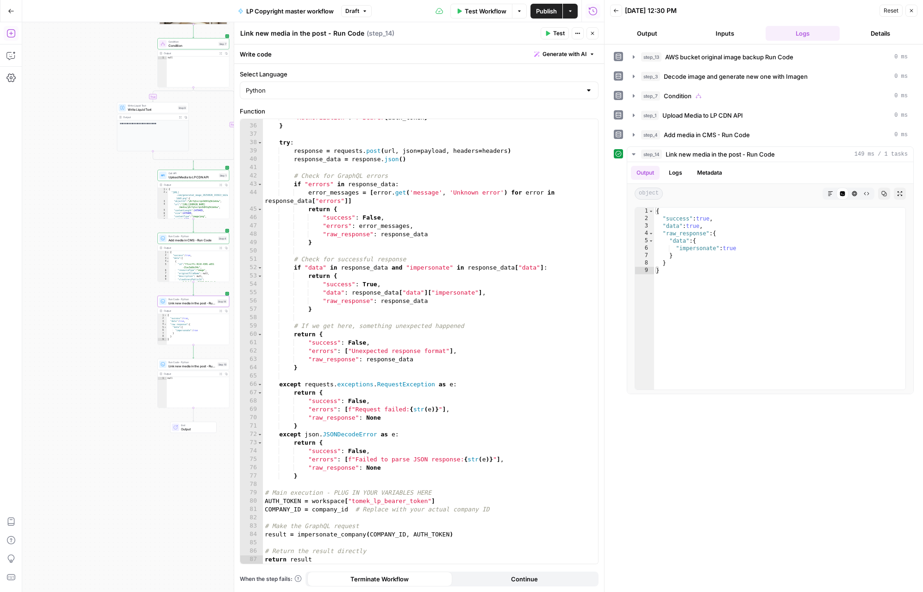
click at [188, 363] on span "Link new media in the post - Run Code" at bounding box center [192, 365] width 47 height 5
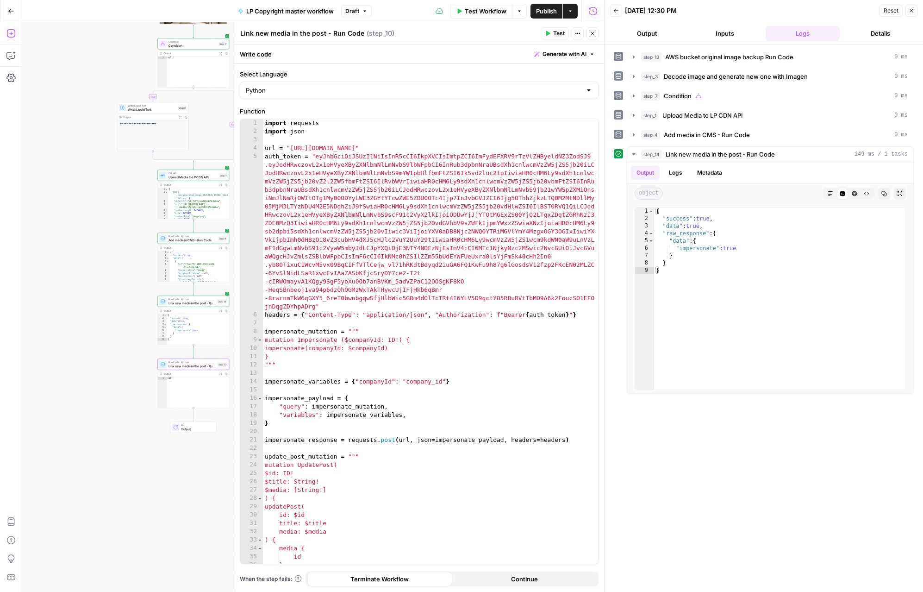
click at [549, 33] on icon "button" at bounding box center [548, 33] width 4 height 5
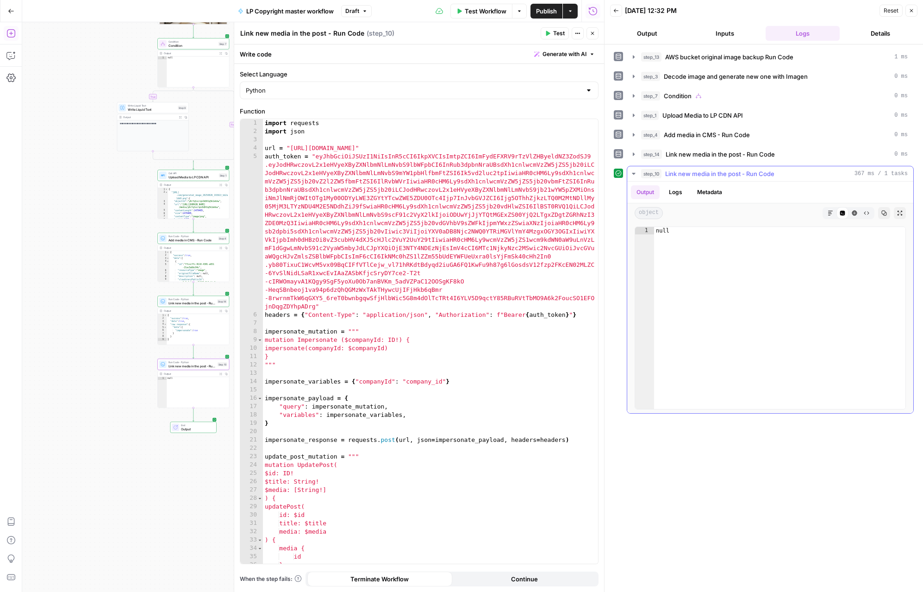
click at [587, 191] on button "Logs" at bounding box center [676, 192] width 25 height 14
click at [587, 192] on button "Metadata" at bounding box center [710, 192] width 36 height 14
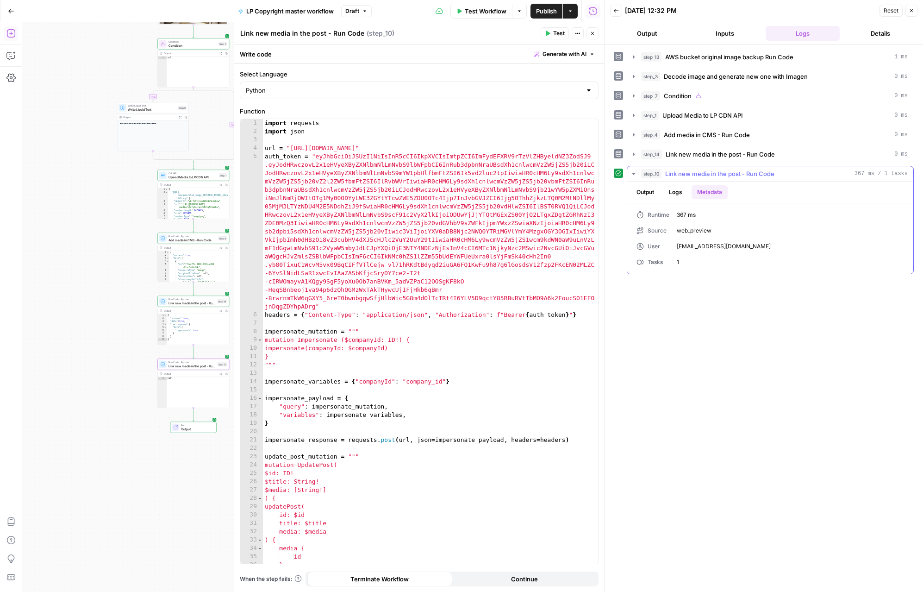
click at [587, 192] on button "Logs" at bounding box center [676, 192] width 25 height 14
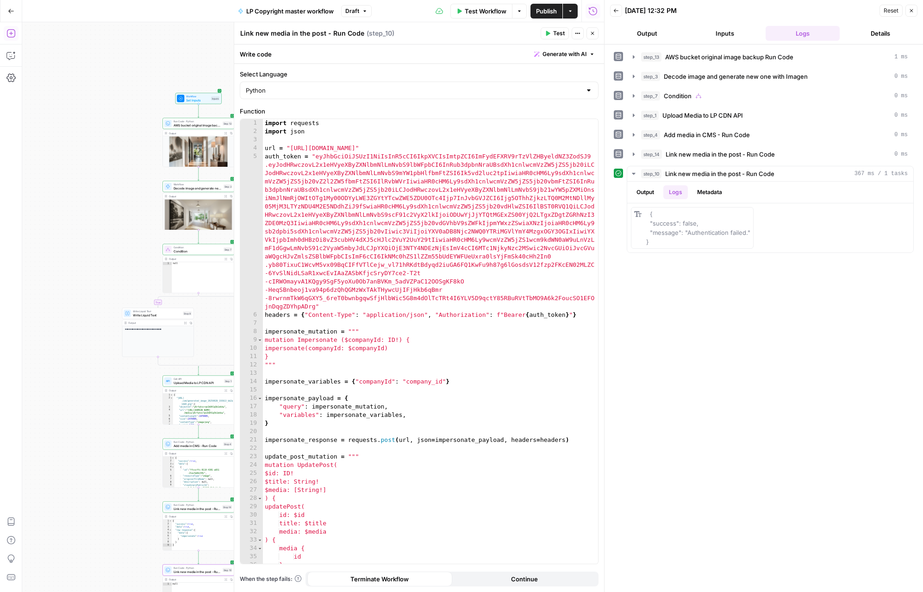
drag, startPoint x: 121, startPoint y: 157, endPoint x: 127, endPoint y: 361, distance: 203.8
click at [127, 361] on div "**********" at bounding box center [313, 307] width 582 height 570
click at [200, 102] on span "Set Inputs" at bounding box center [197, 100] width 23 height 5
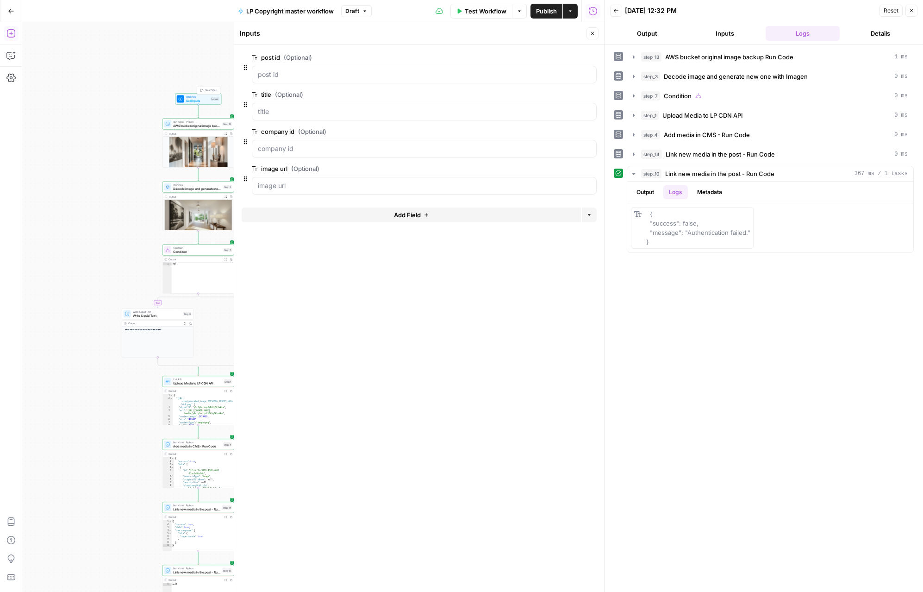
click at [211, 88] on span "Test Step" at bounding box center [211, 90] width 13 height 4
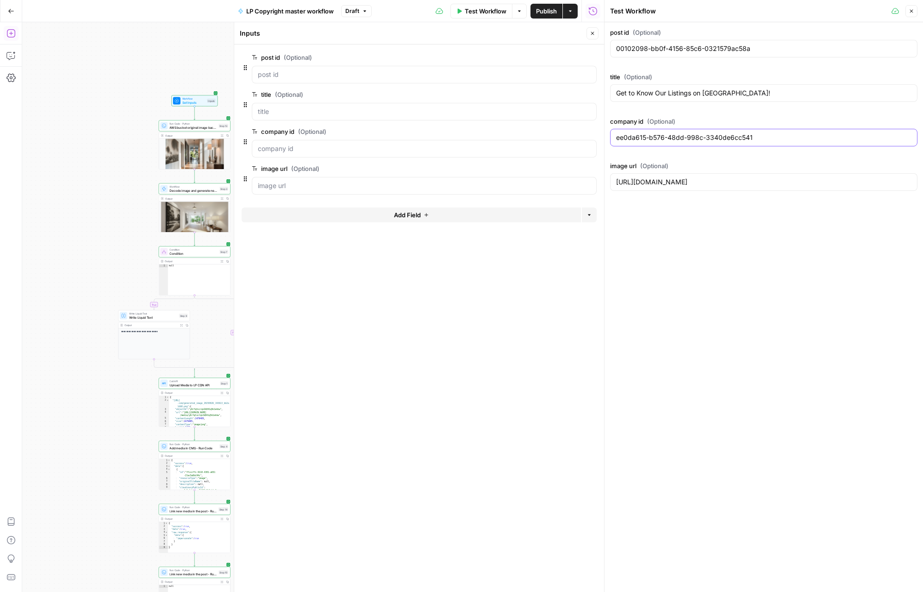
click at [587, 135] on input "ee0da615-b576-48dd-998c-3340de6cc541" at bounding box center [763, 137] width 295 height 9
click at [587, 96] on input "Get to Know Our Listings on [GEOGRAPHIC_DATA]!" at bounding box center [763, 92] width 295 height 9
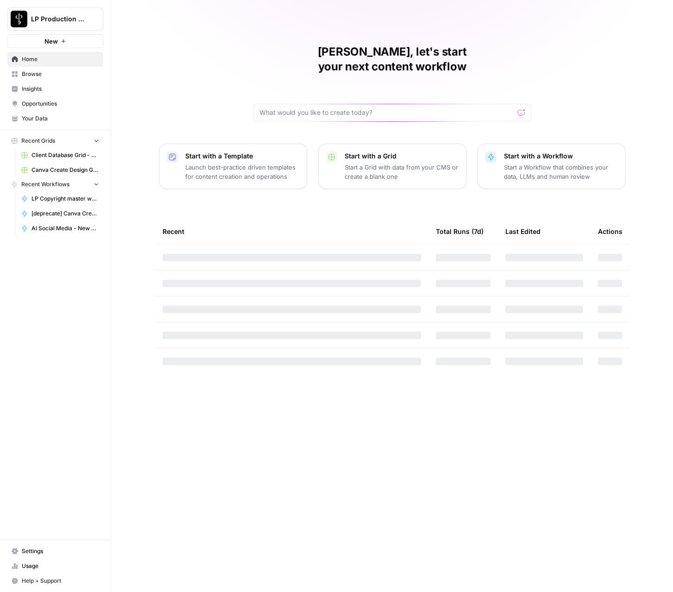
click at [25, 122] on span "Your Data" at bounding box center [60, 118] width 77 height 8
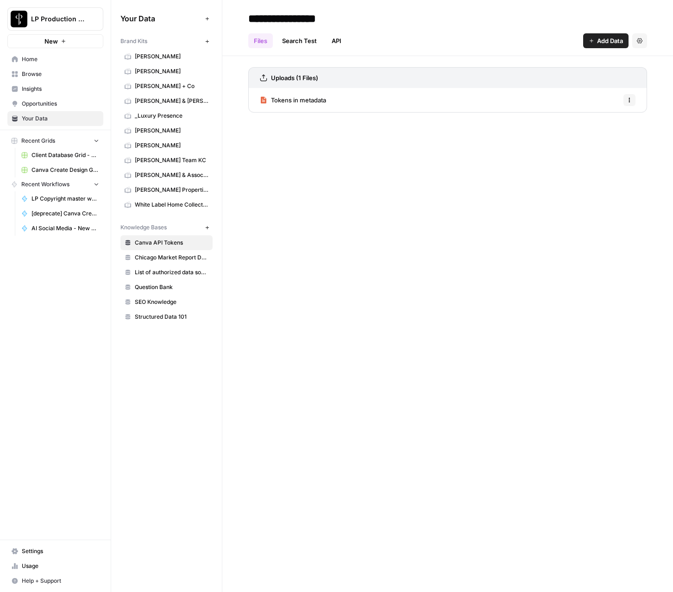
click at [33, 56] on span "Home" at bounding box center [60, 59] width 77 height 8
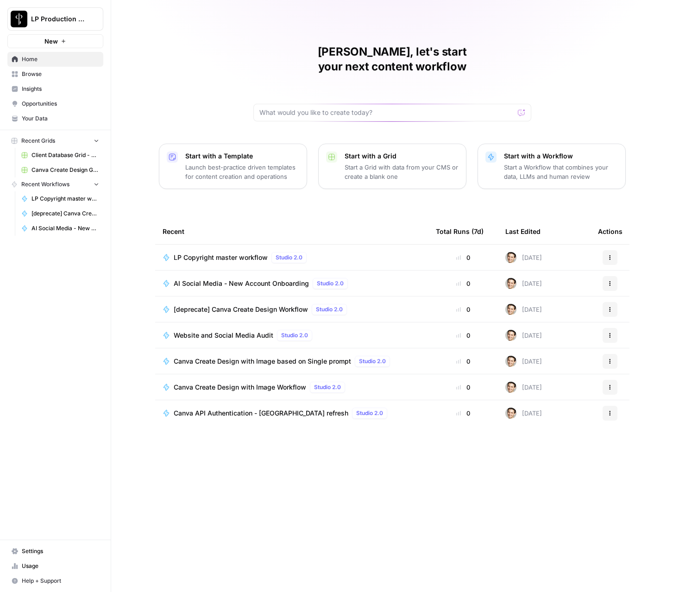
click at [31, 114] on link "Your Data" at bounding box center [55, 118] width 96 height 15
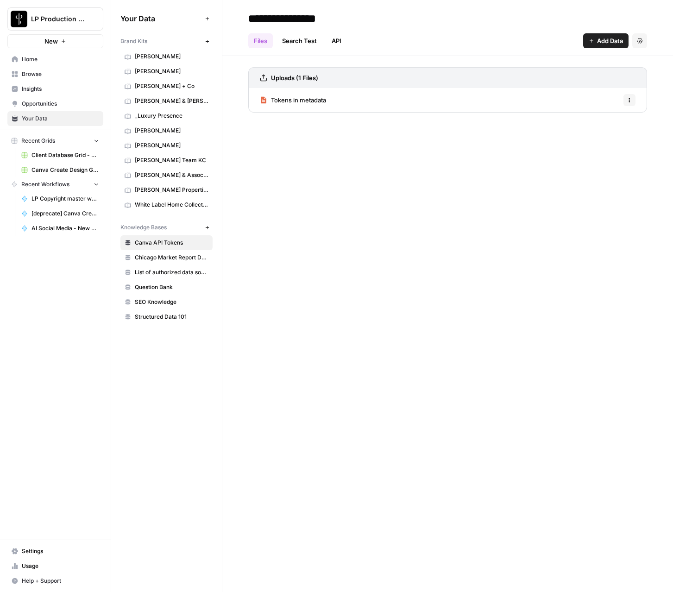
click at [34, 91] on span "Insights" at bounding box center [60, 89] width 77 height 8
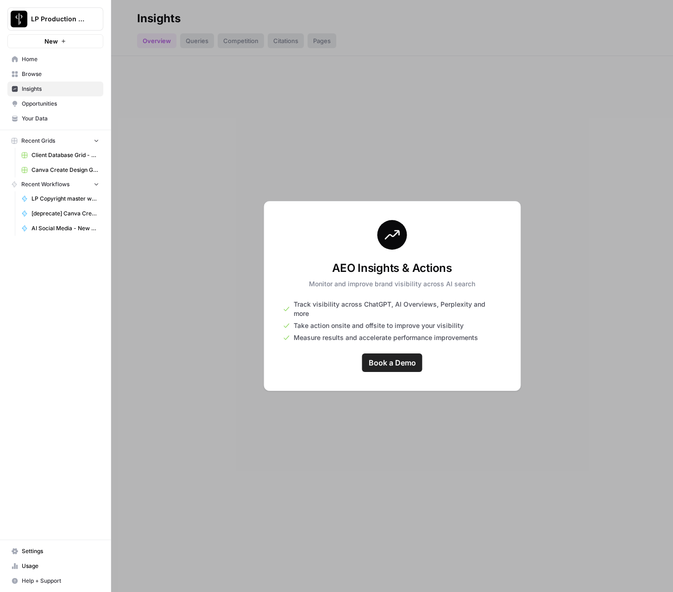
click at [32, 118] on span "Your Data" at bounding box center [60, 118] width 77 height 8
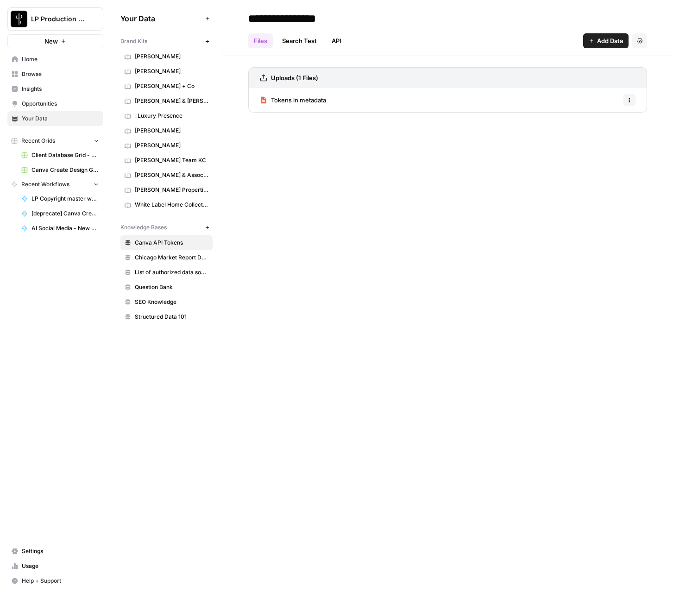
click at [35, 558] on link "Usage" at bounding box center [55, 565] width 96 height 15
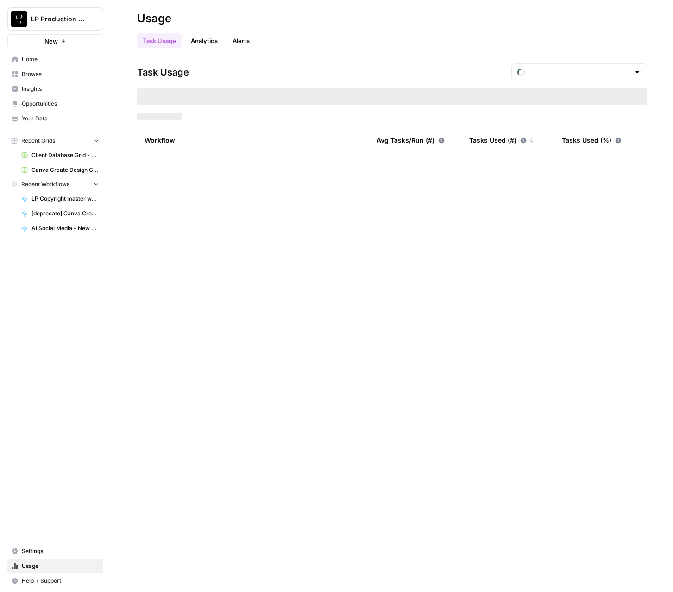
type input "September Tasks"
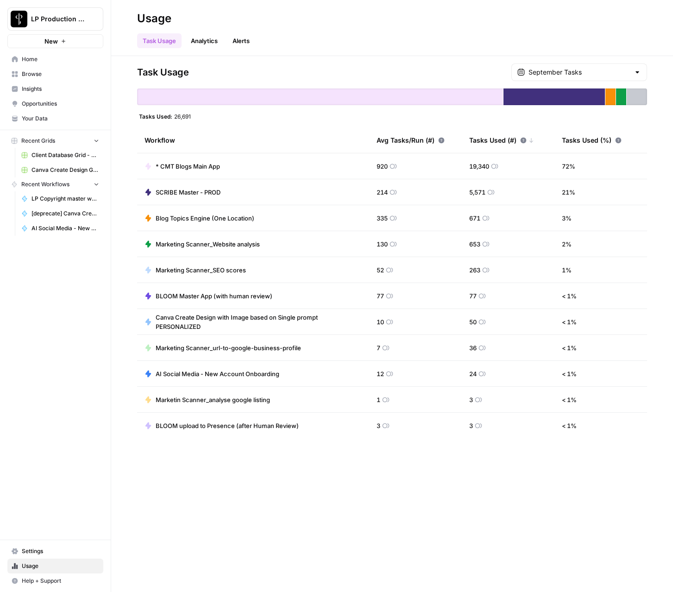
click at [35, 554] on span "Settings" at bounding box center [60, 551] width 77 height 8
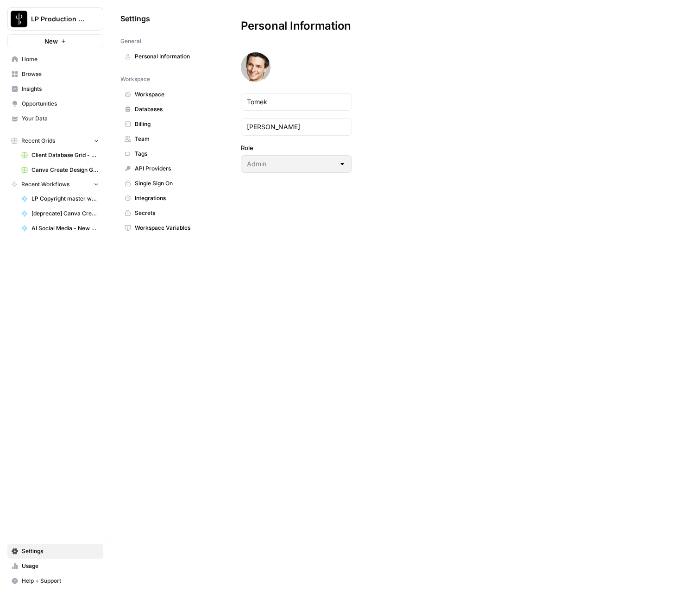
click at [170, 234] on link "Workspace Variables" at bounding box center [166, 227] width 92 height 15
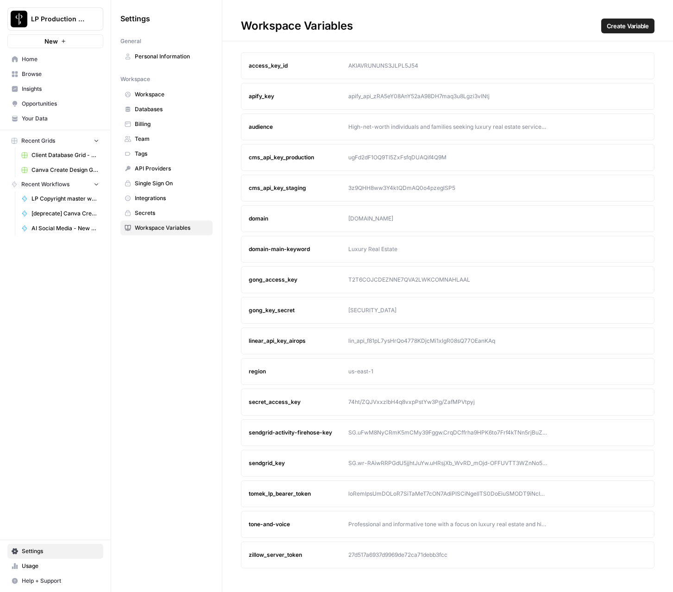
click at [290, 496] on div "tomek_lp_bearer_token" at bounding box center [299, 493] width 100 height 8
click at [618, 498] on button "Edit" at bounding box center [621, 493] width 15 height 15
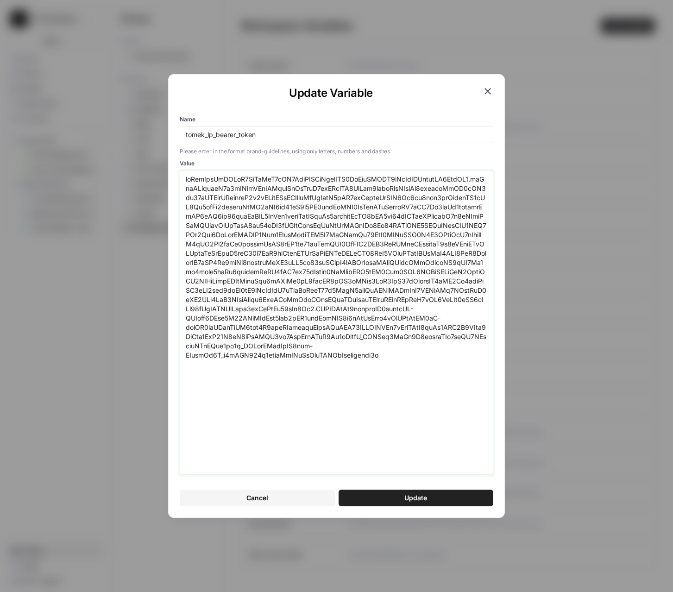
click at [301, 233] on textarea "Value" at bounding box center [336, 323] width 301 height 296
paste textarea "4NDEyMzYsImV4cCI6MTc1NjkyNzYzNiwic2NvcGUiOiJvcGVuaWQgcHJvZmlsZSBlbWFpbCIsImF6cC…"
type textarea "eyJhbGciOiJSUzI1NiIsInR5cCI6IkpXVCIsImtpZCI6ImFydEFXRV9rTzVlZHByeldNZ3ZodSJ9.ey…"
click at [434, 492] on button "Update" at bounding box center [415, 497] width 155 height 17
